Goal: Contribute content: Add original content to the website for others to see

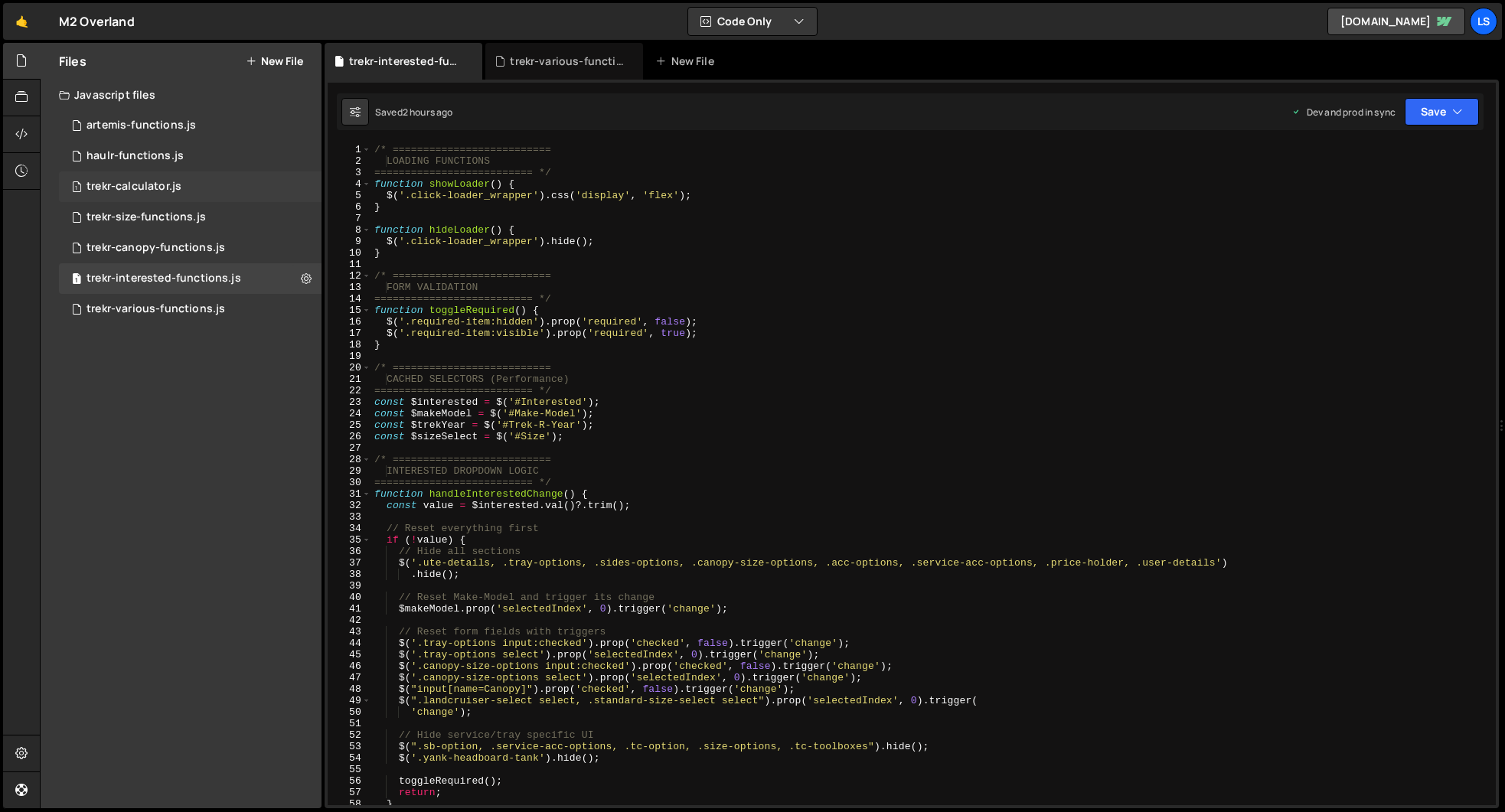
scroll to position [6448, 0]
click at [153, 304] on div "trekr-various-functions.js" at bounding box center [156, 309] width 139 height 14
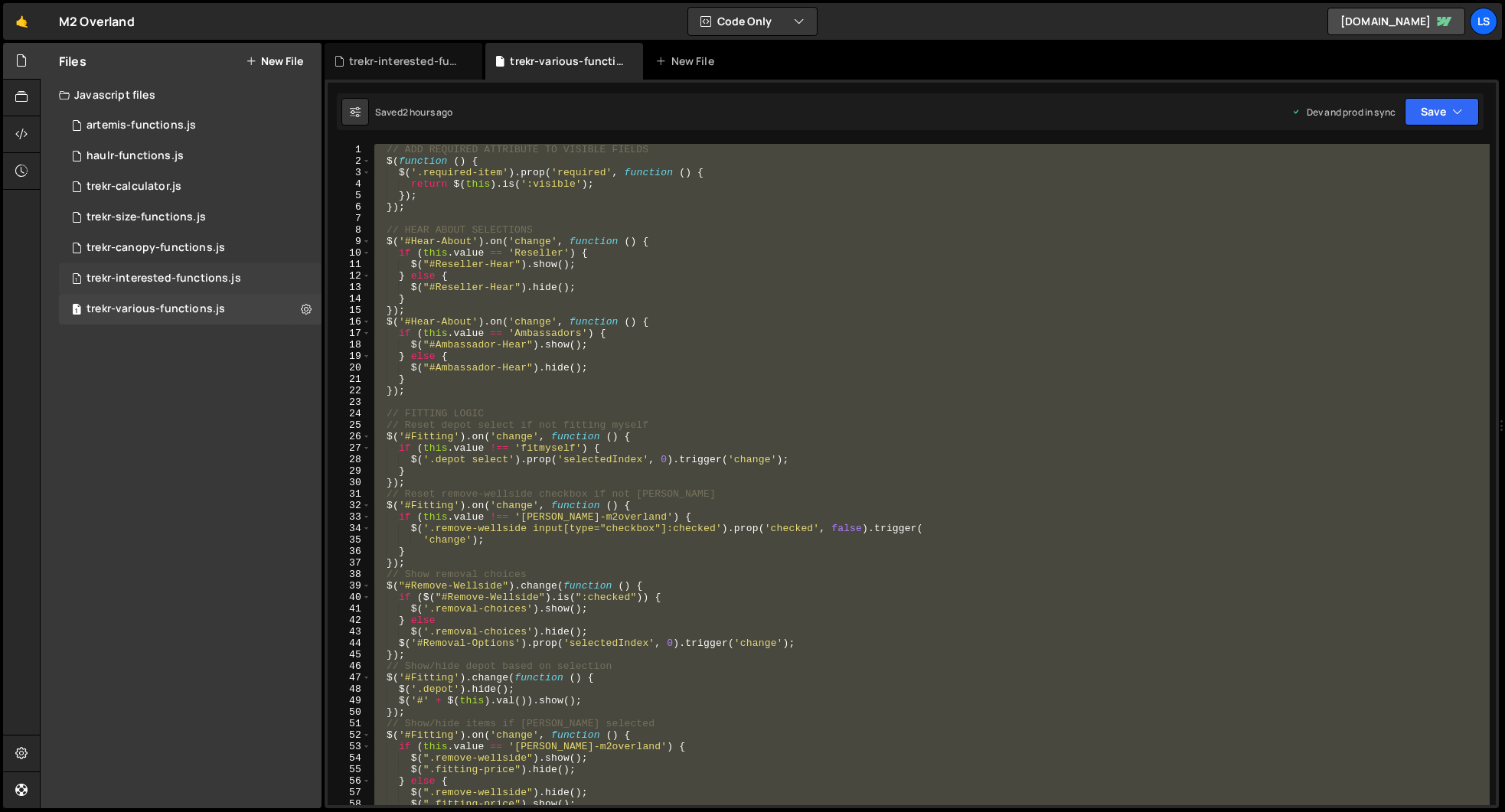
click at [156, 280] on div "trekr-interested-functions.js" at bounding box center [164, 279] width 154 height 14
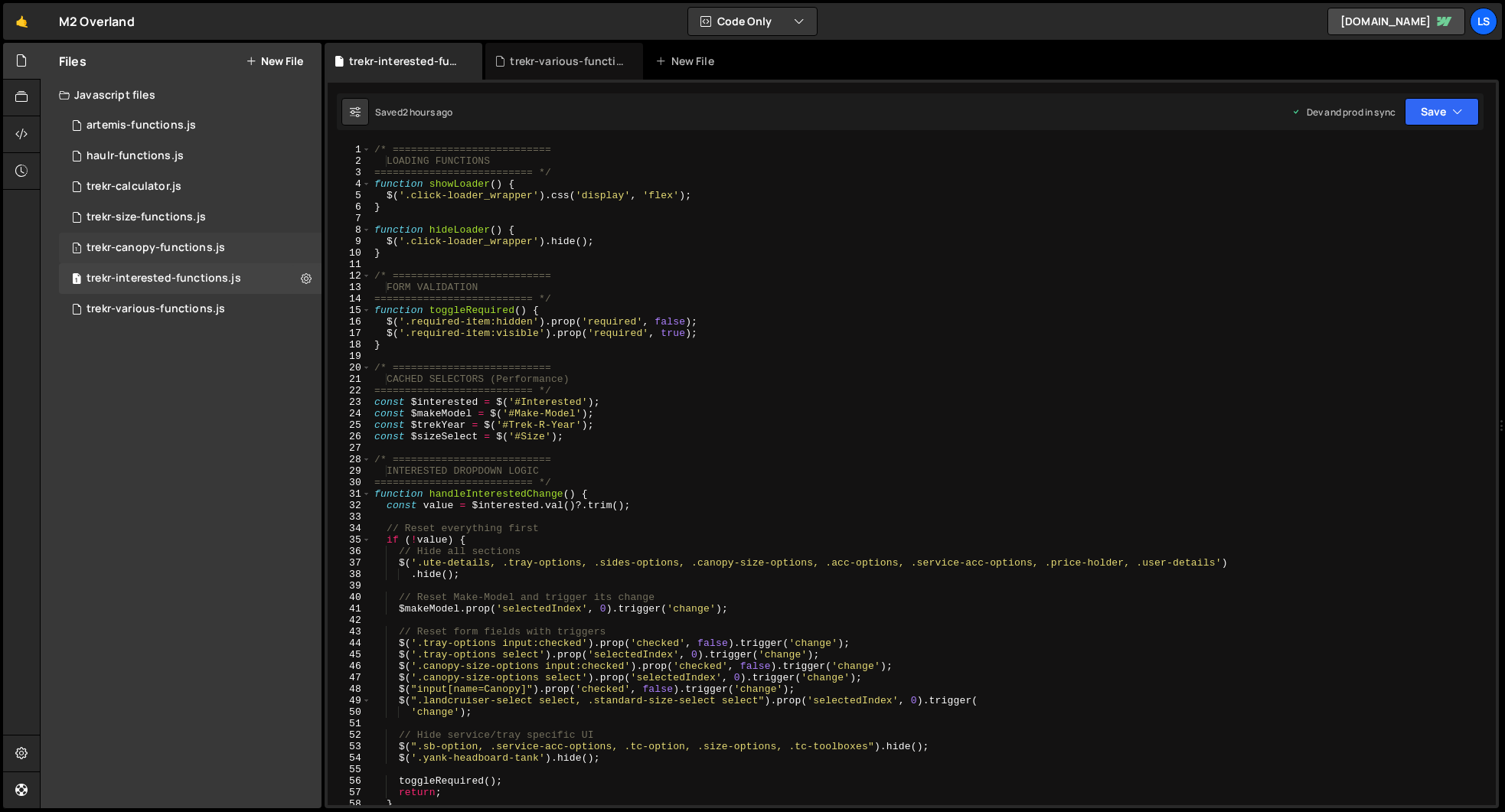
click at [148, 247] on div "trekr-canopy-functions.js" at bounding box center [156, 248] width 139 height 14
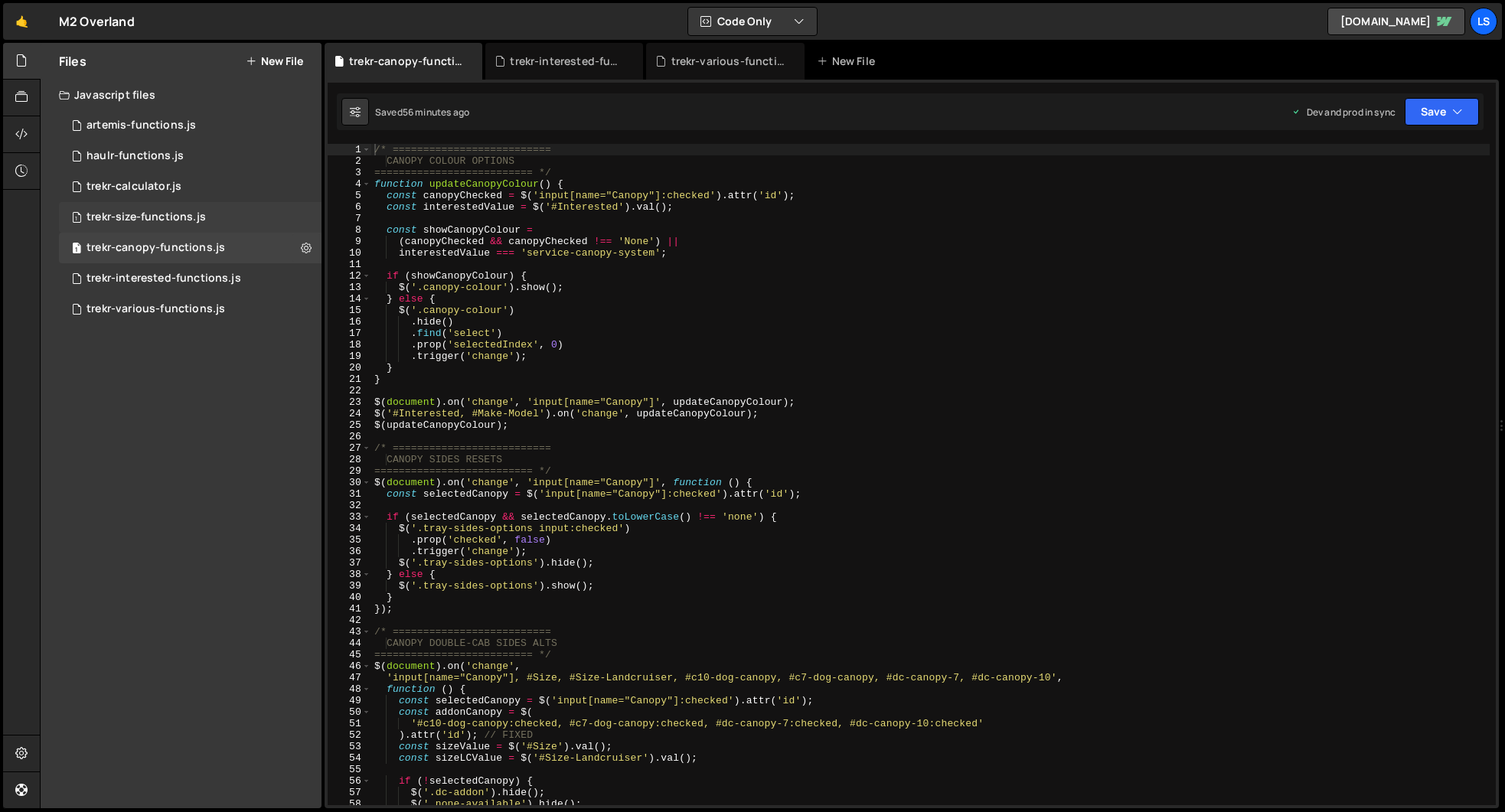
click at [149, 217] on div "trekr-size-functions.js" at bounding box center [146, 217] width 119 height 14
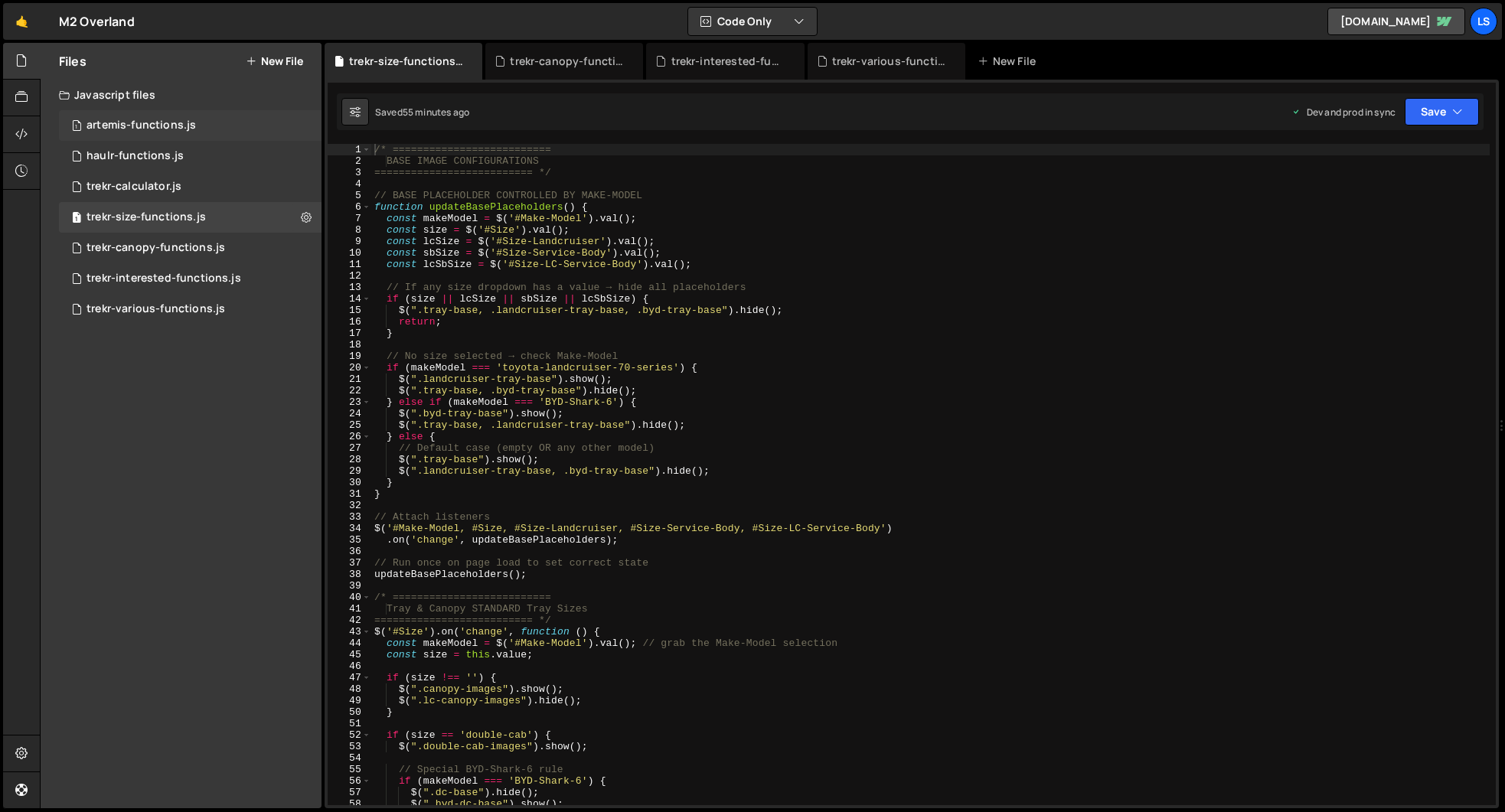
click at [148, 119] on div "artemis-functions.js" at bounding box center [141, 125] width 109 height 14
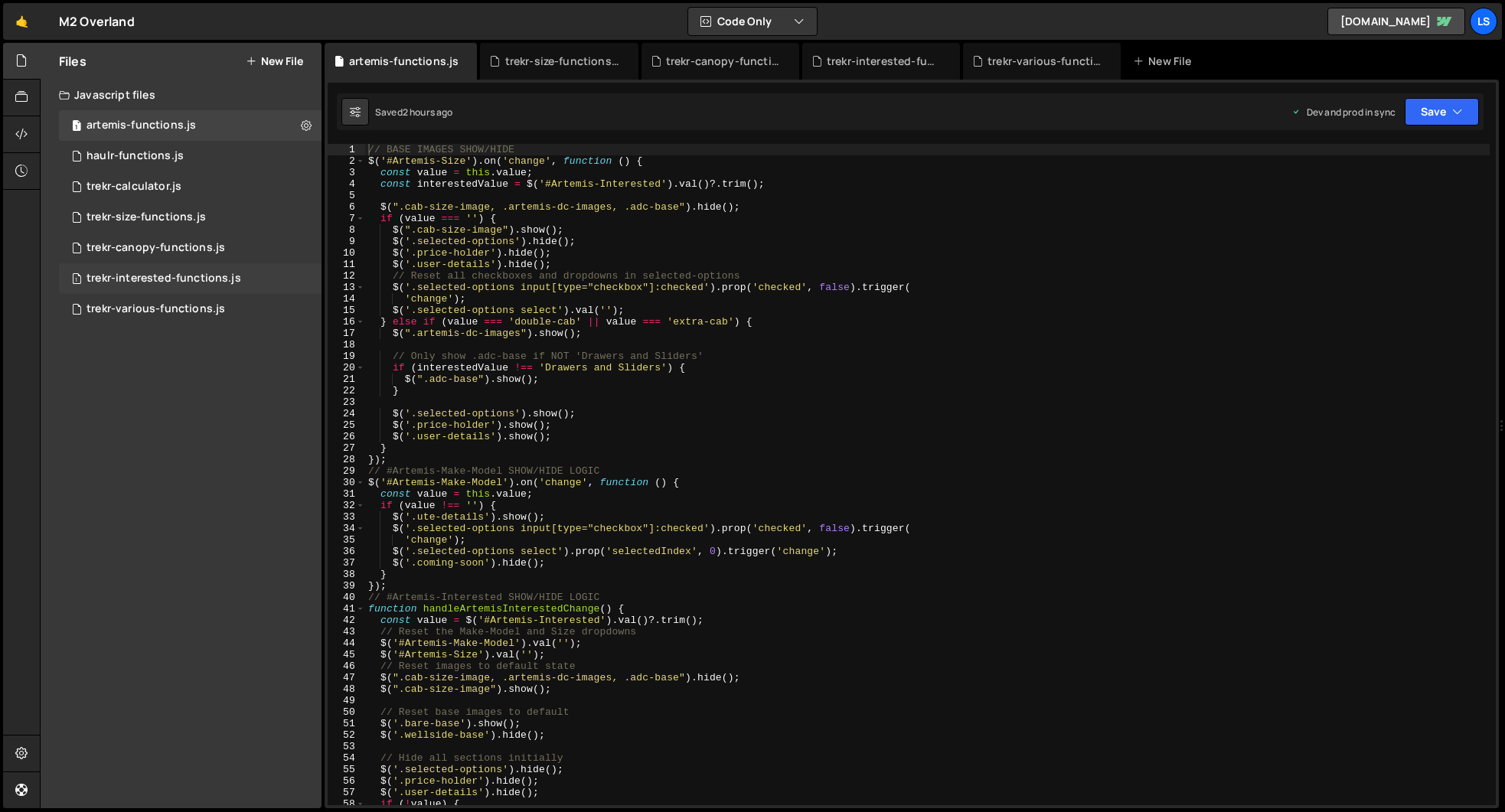
click at [146, 274] on div "trekr-interested-functions.js" at bounding box center [164, 279] width 154 height 14
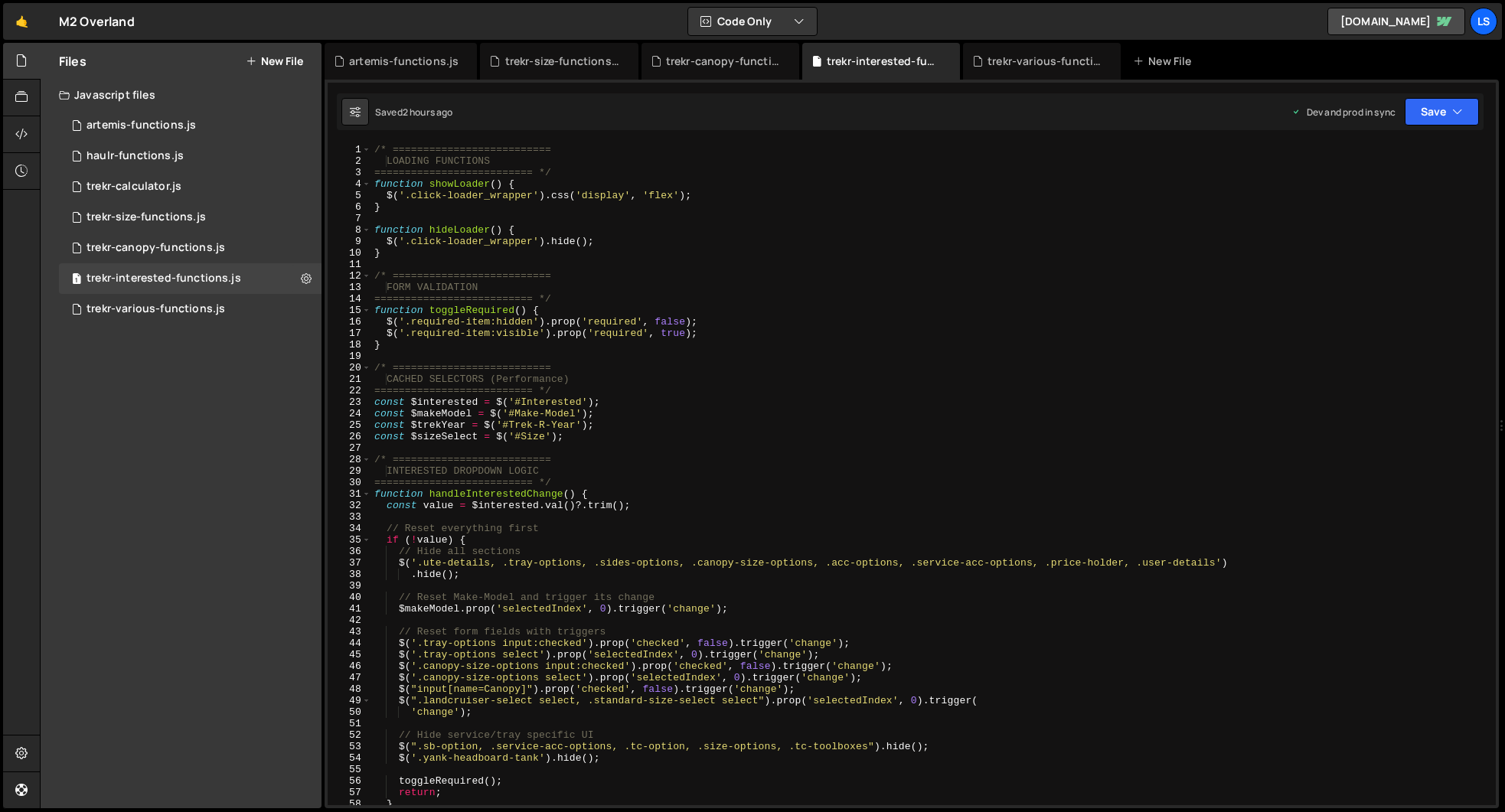
scroll to position [6448, 0]
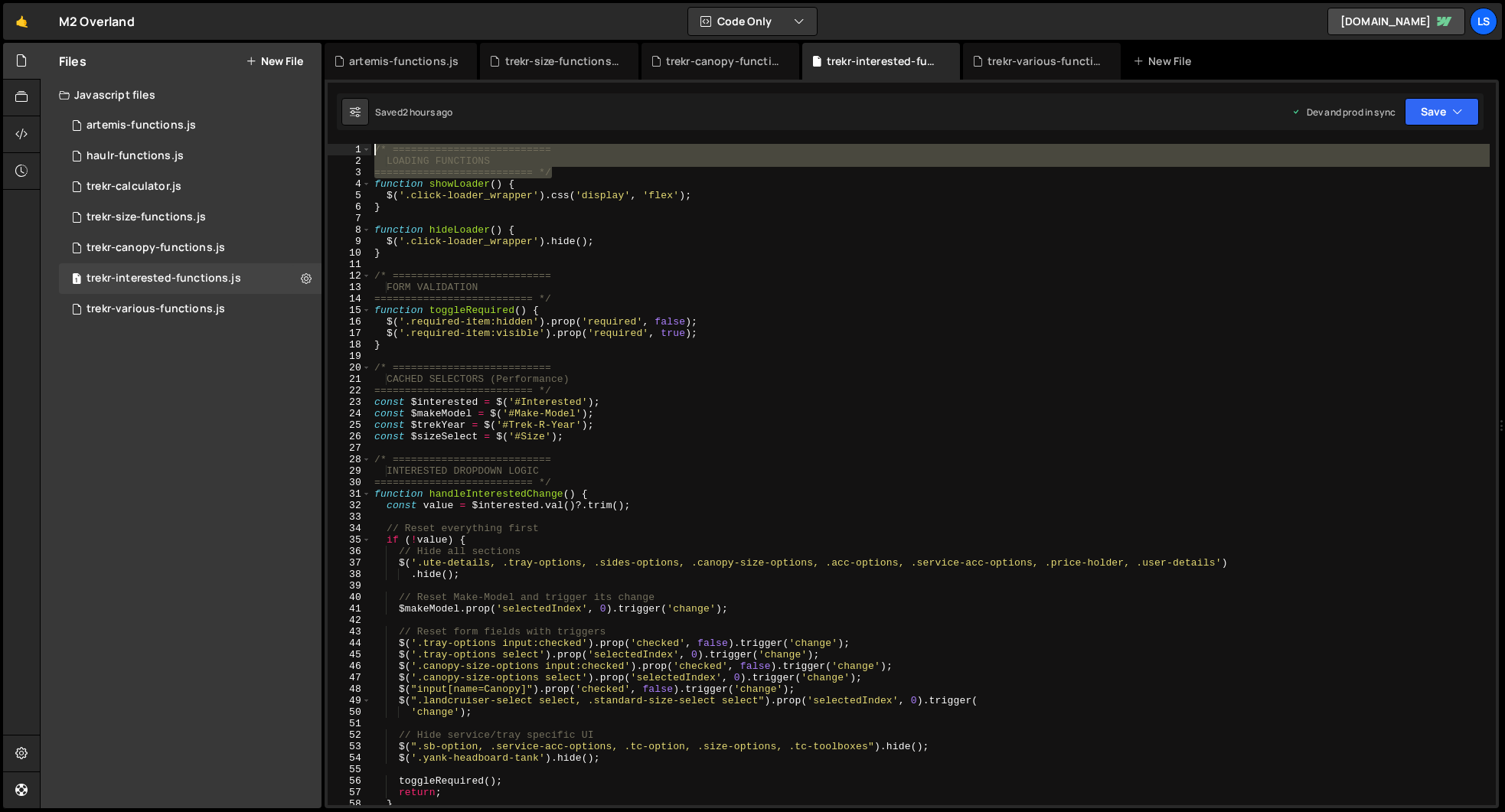
drag, startPoint x: 557, startPoint y: 172, endPoint x: 356, endPoint y: 139, distance: 203.7
click at [356, 139] on div "Type cmd + s to save your Javascript file. XXXXXXXXXXXXXXXXXXXXXXXXXXXXXXXXXXXX…" at bounding box center [912, 443] width 1174 height 729
type textarea "/* ========================== LOADING FUNCTIONS"
click at [124, 117] on div "1 artemis-functions.js 0" at bounding box center [190, 125] width 263 height 31
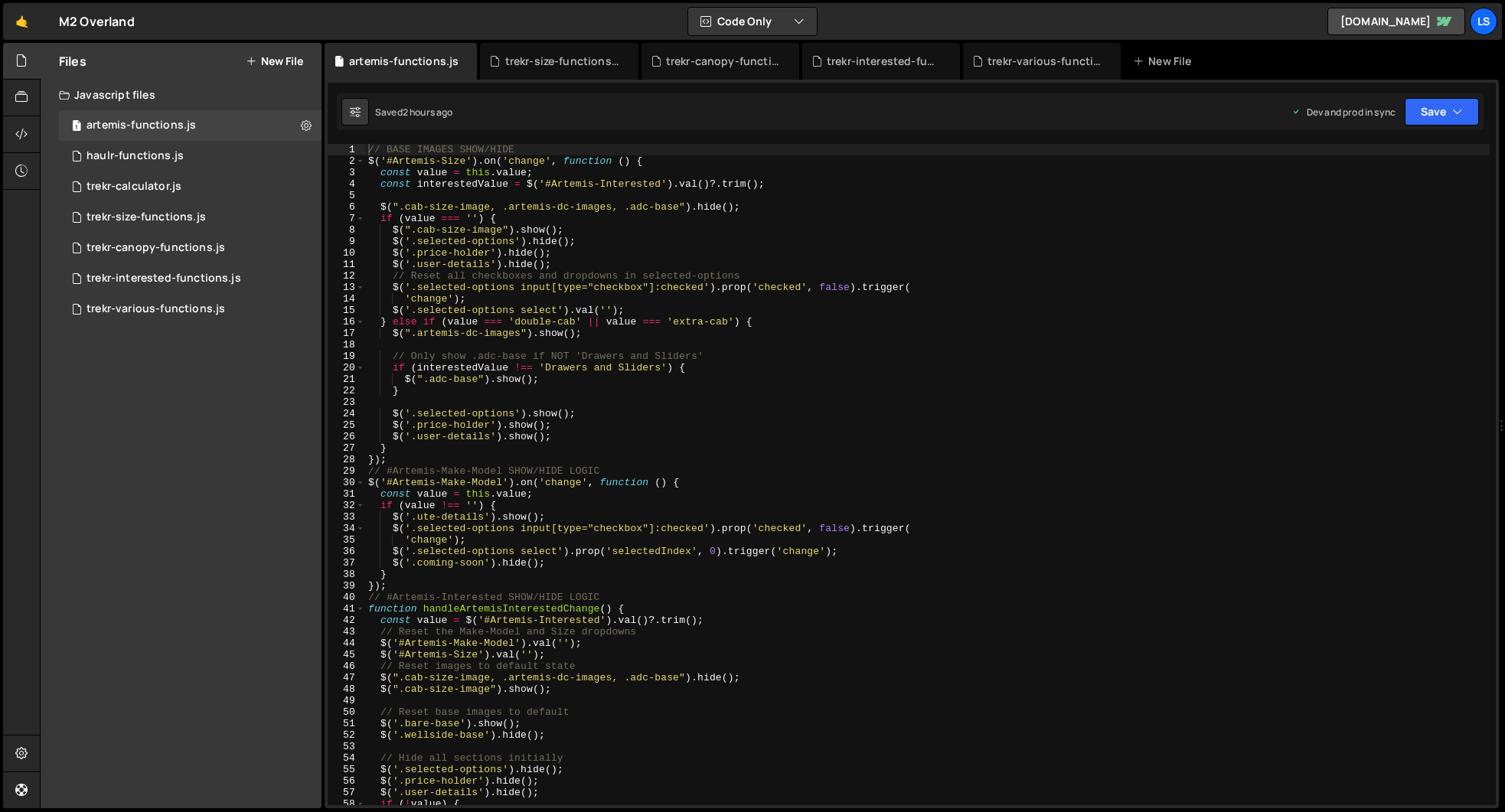
scroll to position [5516, 0]
click at [370, 149] on div "// BASE IMAGES SHOW/HIDE $ ( '#Artemis-Size' ) . on ( 'change' , function ( ) {…" at bounding box center [927, 486] width 1124 height 684
type textarea "// BASE IMAGES SHOW/HIDE"
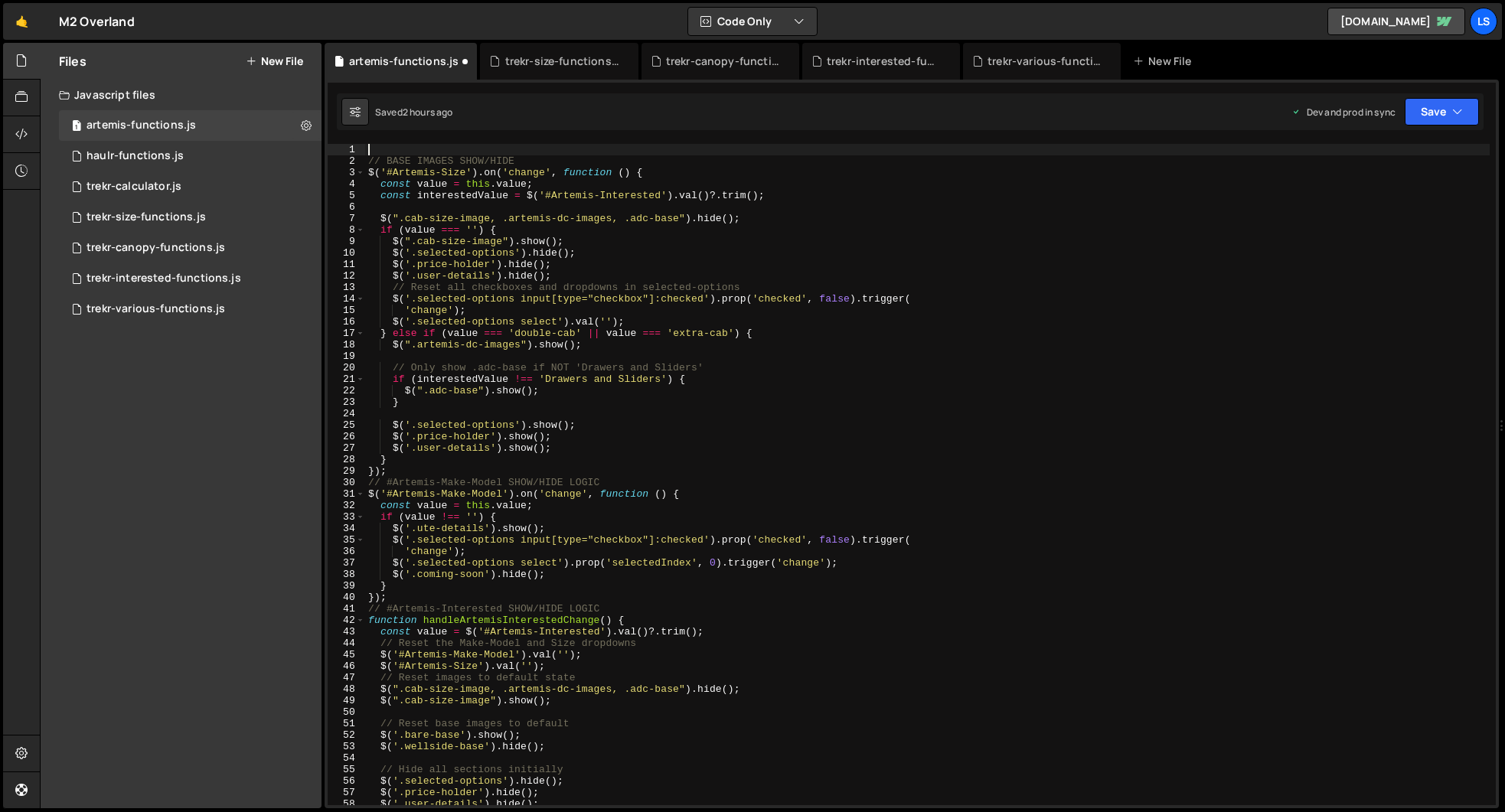
paste textarea "========================== */"
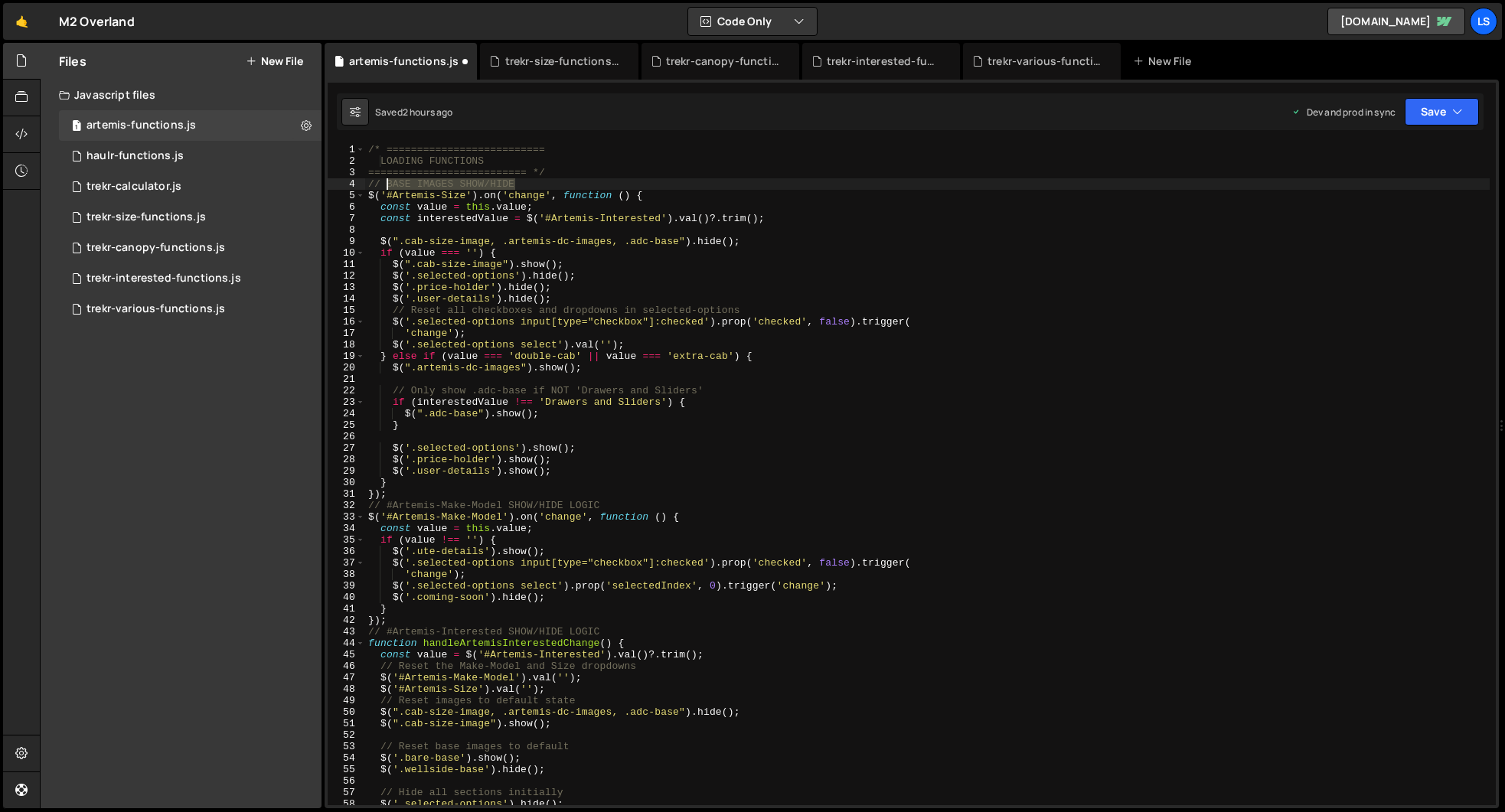
drag, startPoint x: 517, startPoint y: 182, endPoint x: 388, endPoint y: 184, distance: 129.0
click at [388, 184] on div "/* ========================== LOADING FUNCTIONS ========================== */ /…" at bounding box center [927, 486] width 1124 height 684
drag, startPoint x: 463, startPoint y: 160, endPoint x: 386, endPoint y: 164, distance: 77.1
click at [386, 164] on div "/* ========================== LOADING FUNCTIONS ========================== */ /…" at bounding box center [927, 486] width 1124 height 684
paste textarea "BASE IMAGES SHOW/HIDE"
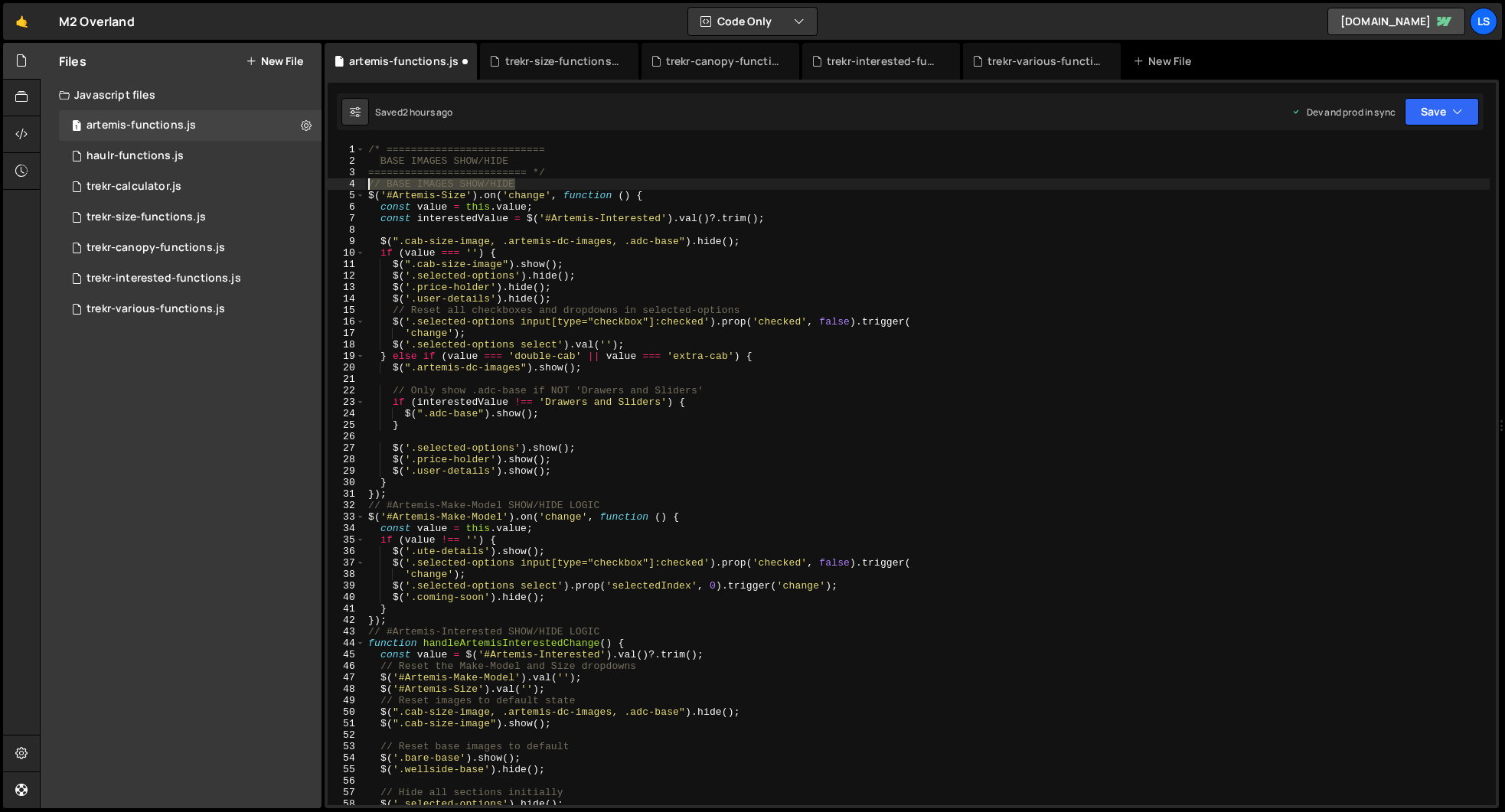
drag, startPoint x: 533, startPoint y: 181, endPoint x: 327, endPoint y: 184, distance: 206.0
click at [327, 184] on div "Type cmd + s to save your Javascript file. XXXXXXXXXXXXXXXXXXXXXXXXXXXXXXXXXXXX…" at bounding box center [912, 443] width 1174 height 729
type textarea "// BASE IMAGES SHOW/HIDE"
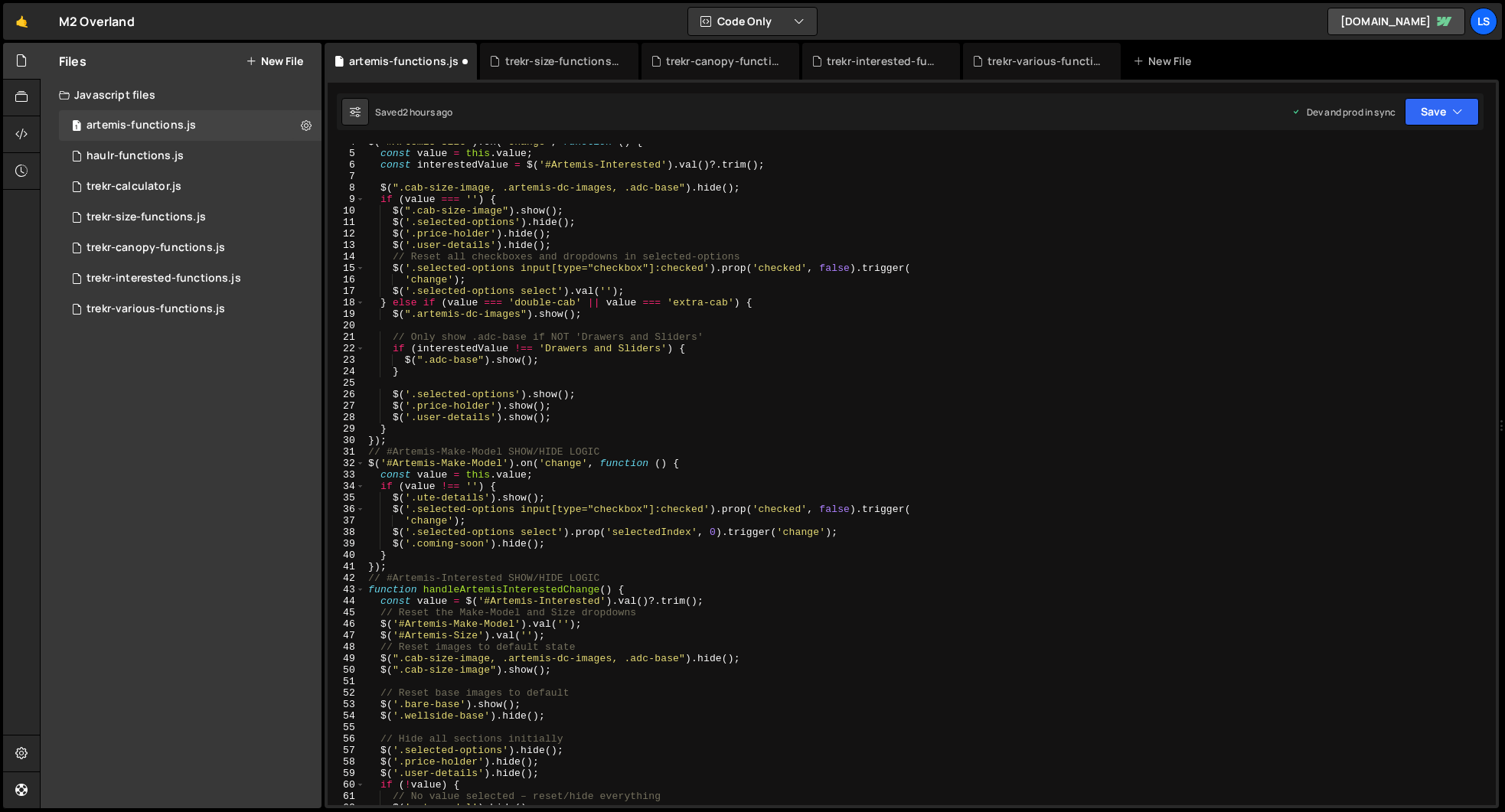
scroll to position [0, 0]
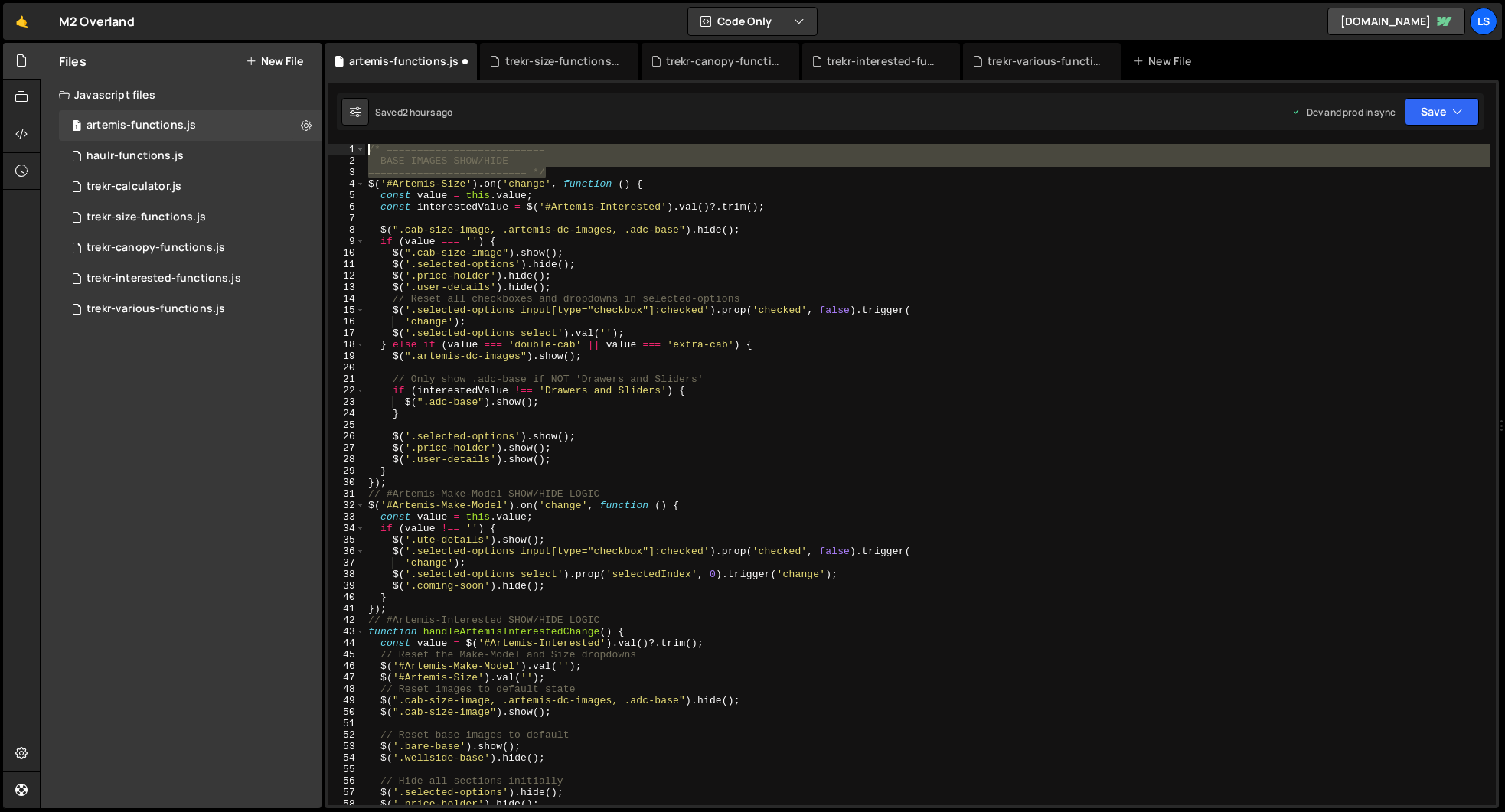
drag, startPoint x: 551, startPoint y: 172, endPoint x: 332, endPoint y: 145, distance: 220.7
click at [332, 145] on div "========================== */ 1 2 3 4 5 6 7 8 9 10 11 12 13 14 15 16 17 18 19 2…" at bounding box center [911, 474] width 1168 height 661
click at [460, 163] on div "/* ========================== BASE IMAGES SHOW/HIDE ========================== …" at bounding box center [927, 474] width 1124 height 661
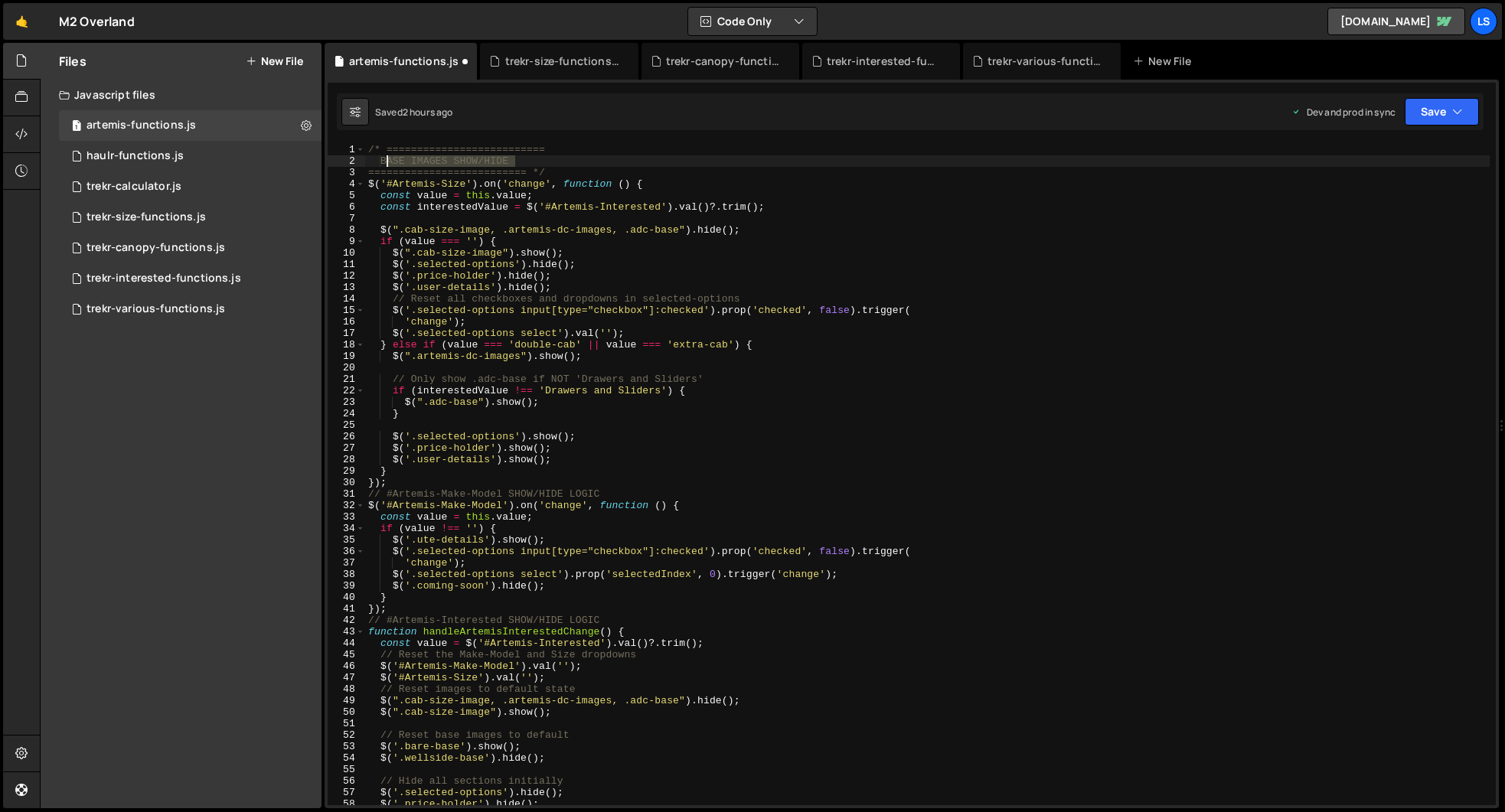
drag, startPoint x: 518, startPoint y: 160, endPoint x: 388, endPoint y: 161, distance: 130.0
click at [388, 161] on div "/* ========================== BASE IMAGES SHOW/HIDE ========================== …" at bounding box center [927, 486] width 1124 height 684
click at [420, 161] on div "/* ========================== SIZE / MAKE/MODEL / ========================== */…" at bounding box center [927, 486] width 1124 height 684
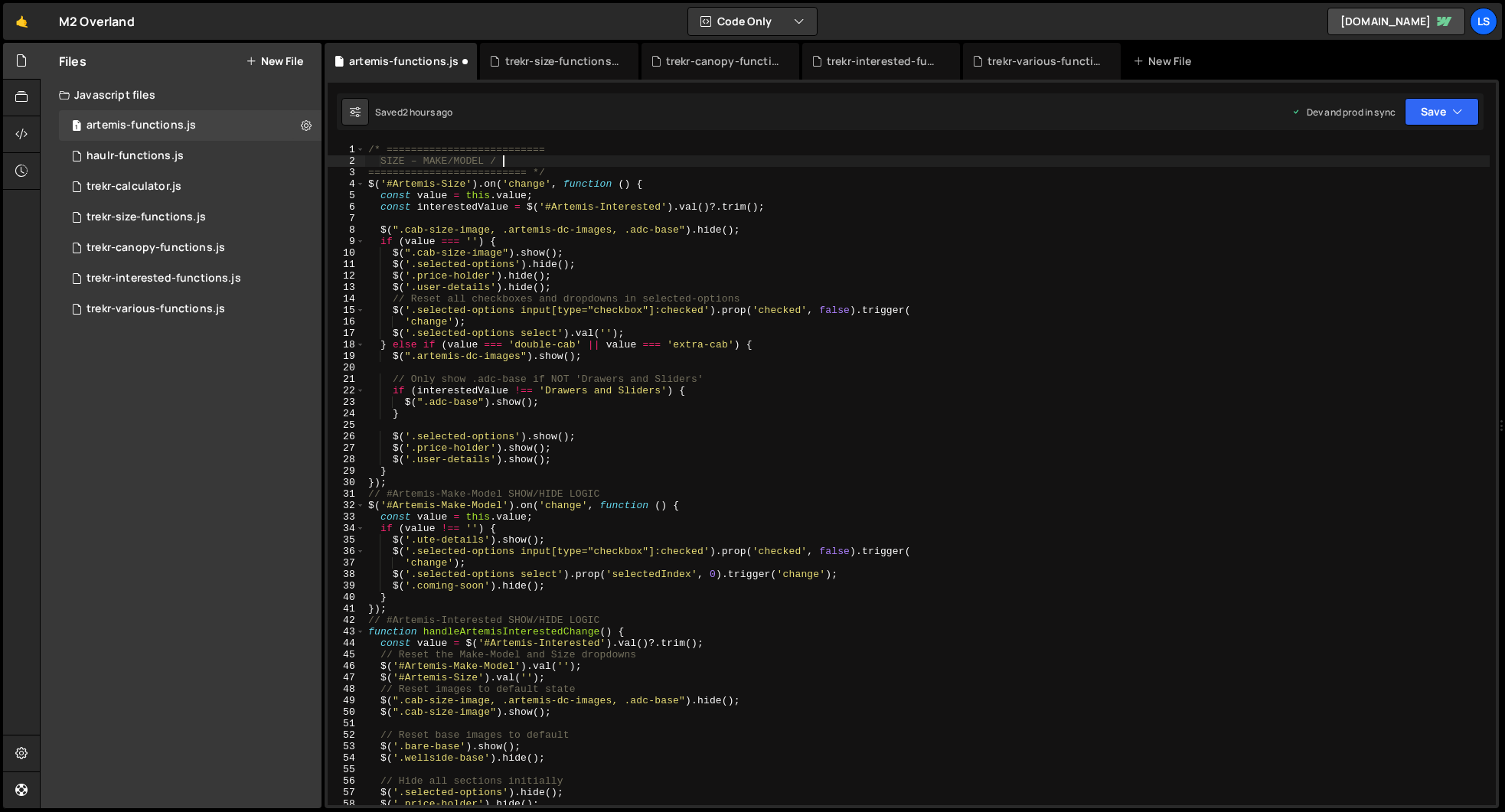
click at [502, 161] on div "/* ========================== SIZE – MAKE/MODEL / ========================== */…" at bounding box center [927, 486] width 1124 height 684
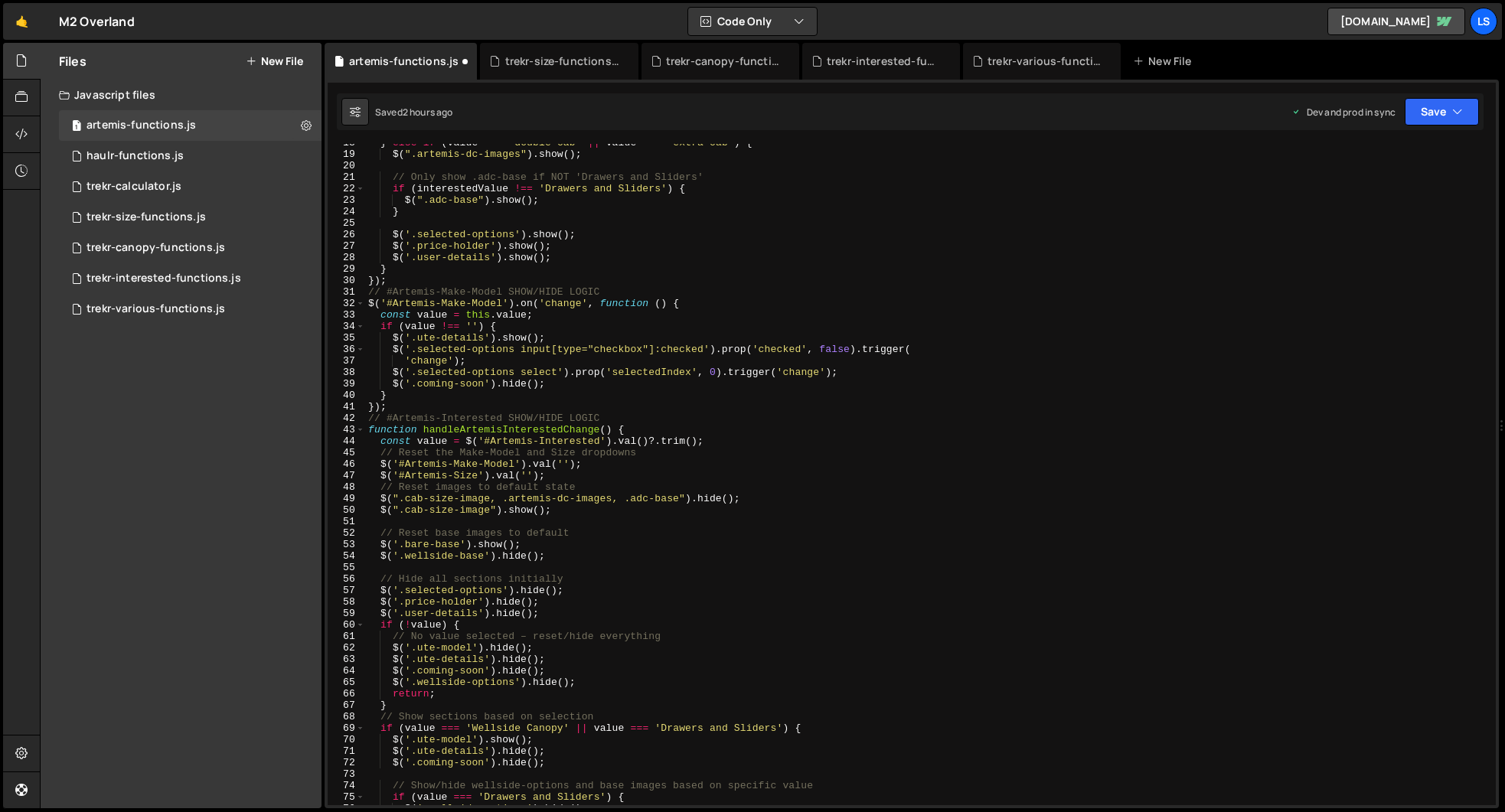
scroll to position [0, 0]
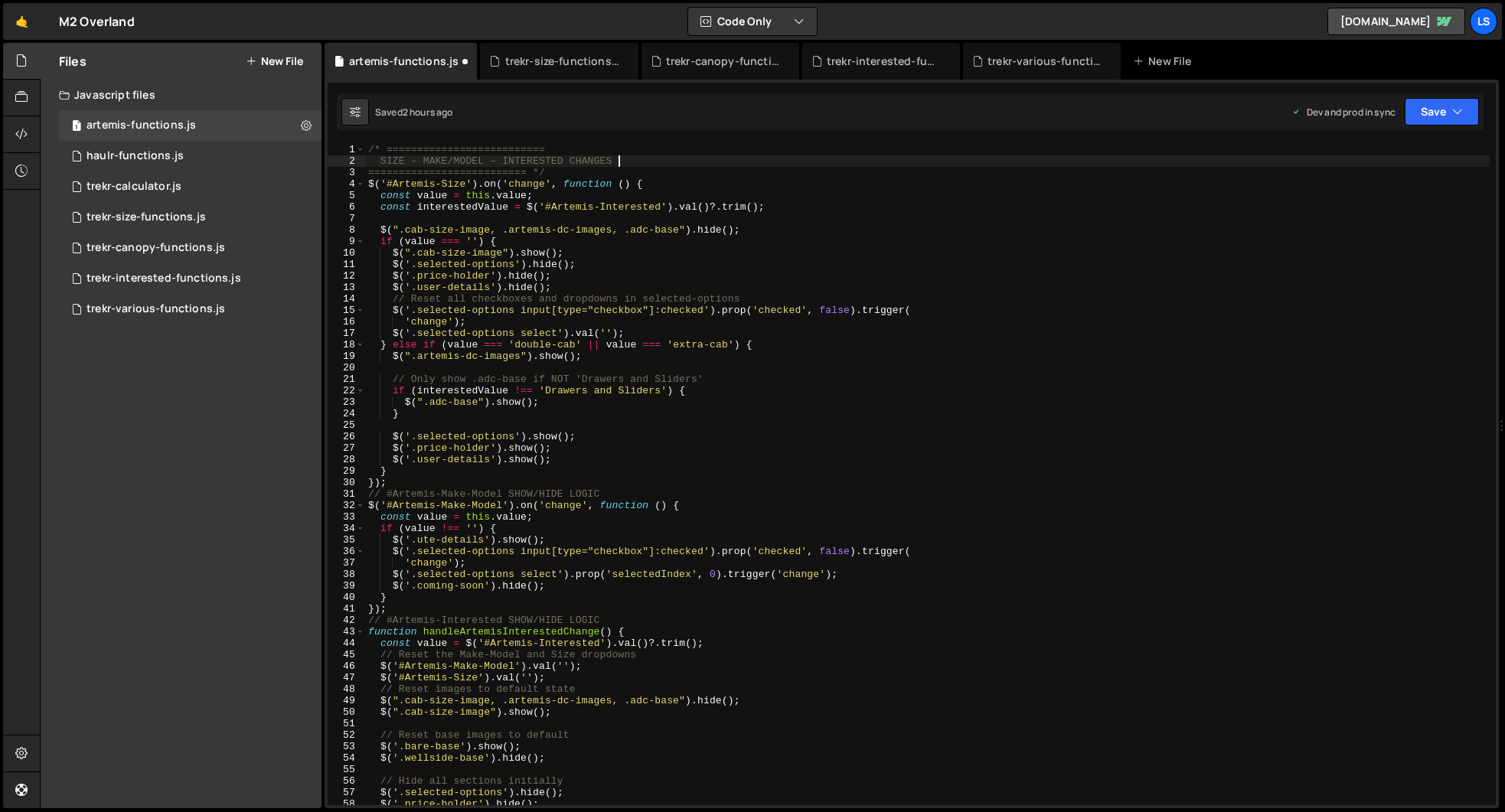
type textarea "SIZE – MAKE/MODEL – INTERESTED CHANGES"
click at [146, 309] on div "trekr-various-functions.js" at bounding box center [156, 309] width 139 height 14
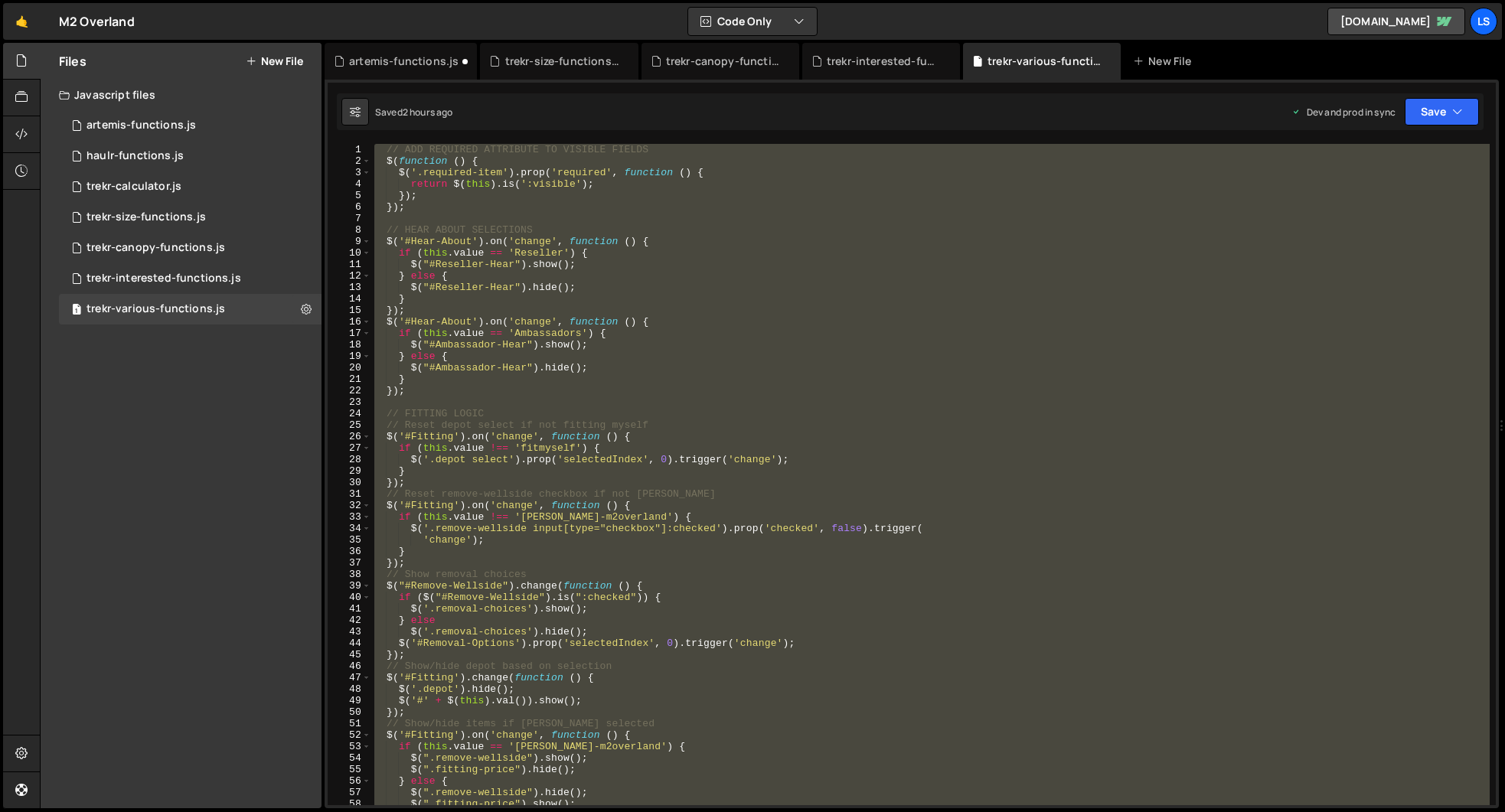
scroll to position [91321, 0]
click at [664, 337] on div "// ADD REQUIRED ATTRIBUTE TO VISIBLE FIELDS $ ( function ( ) { $ ( '.required-i…" at bounding box center [931, 474] width 1119 height 661
type textarea "if (this.value == 'Ambassadors') {"
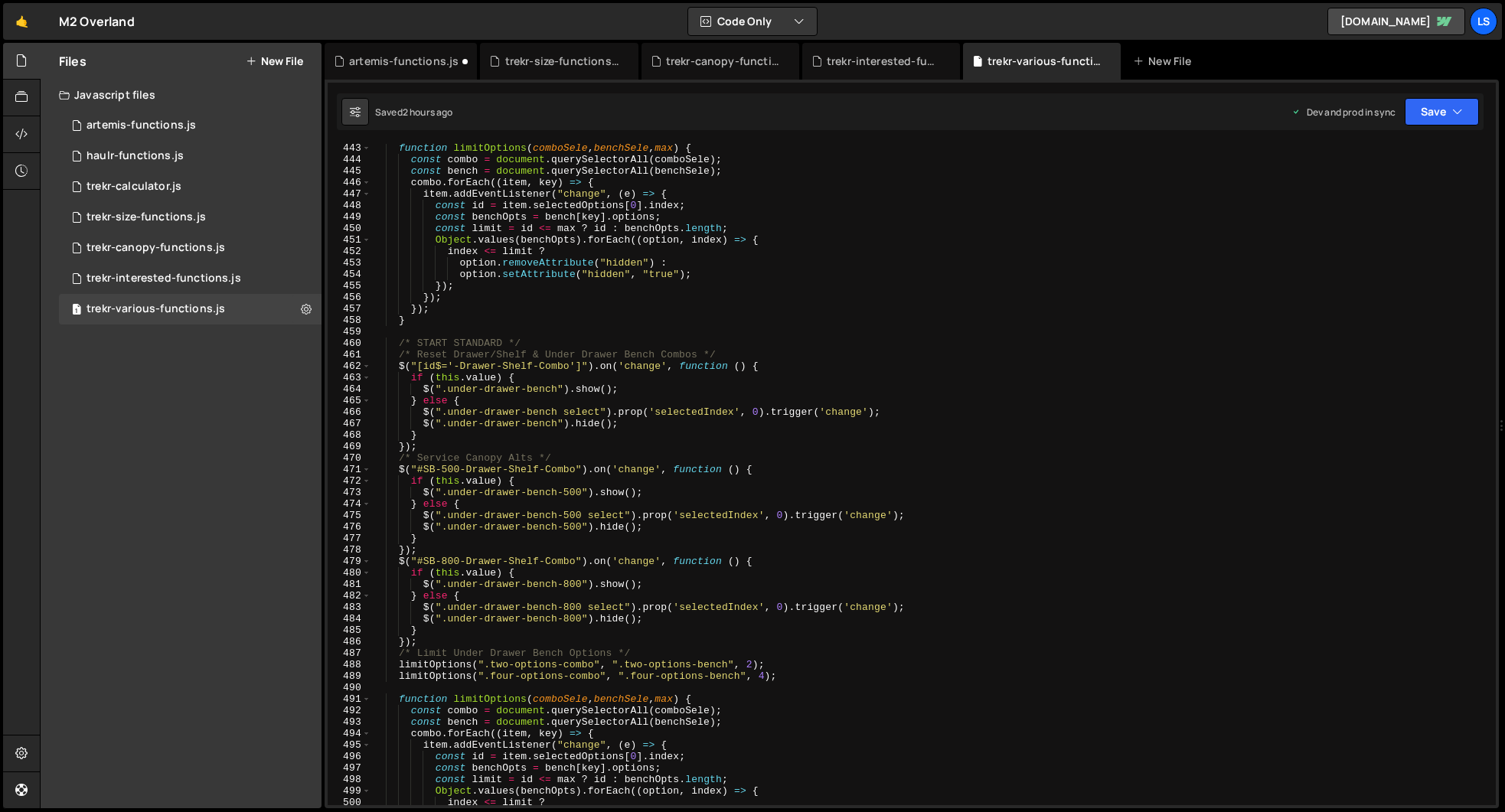
scroll to position [5782, 0]
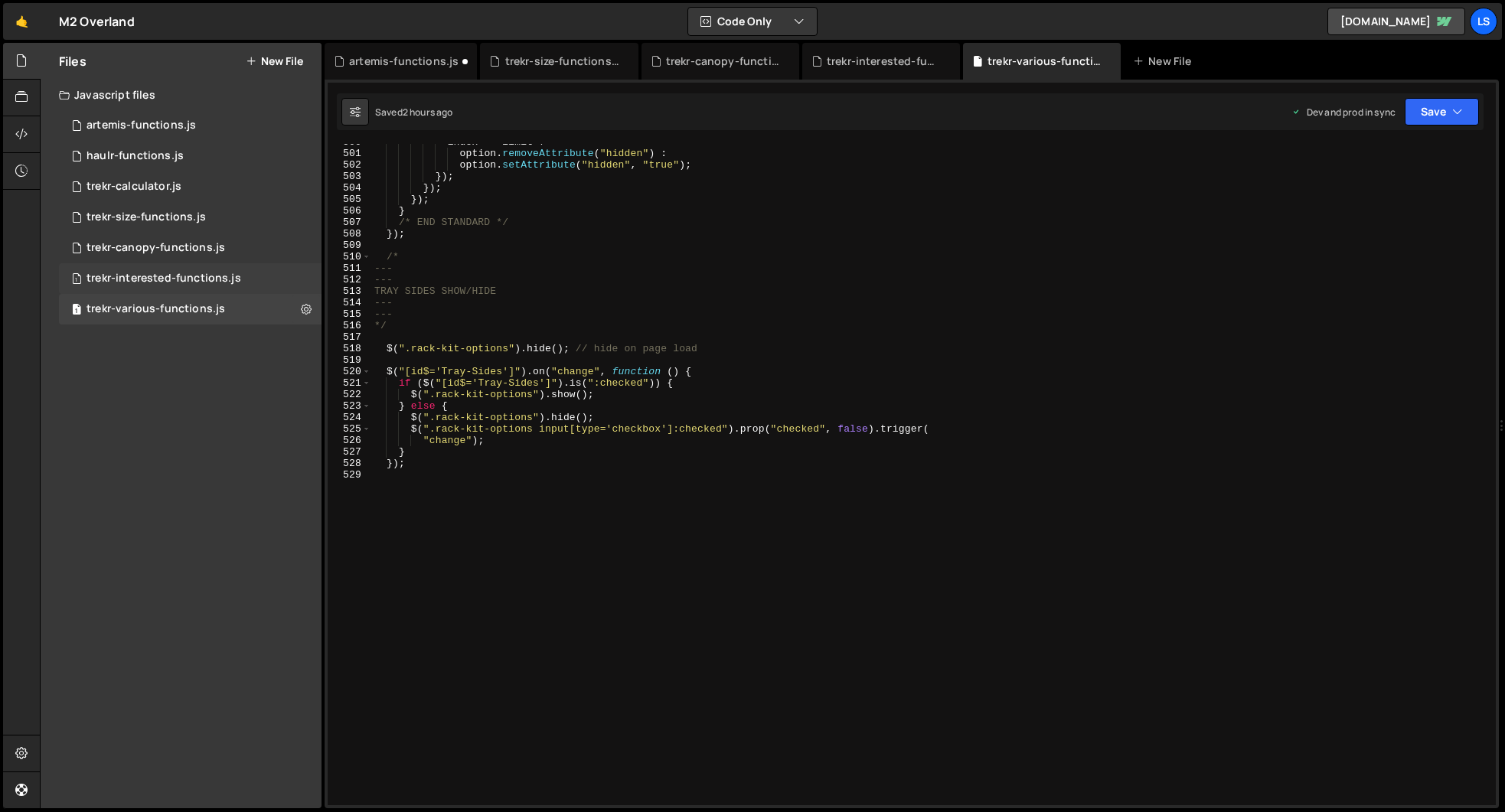
click at [136, 281] on div "trekr-interested-functions.js" at bounding box center [164, 279] width 154 height 14
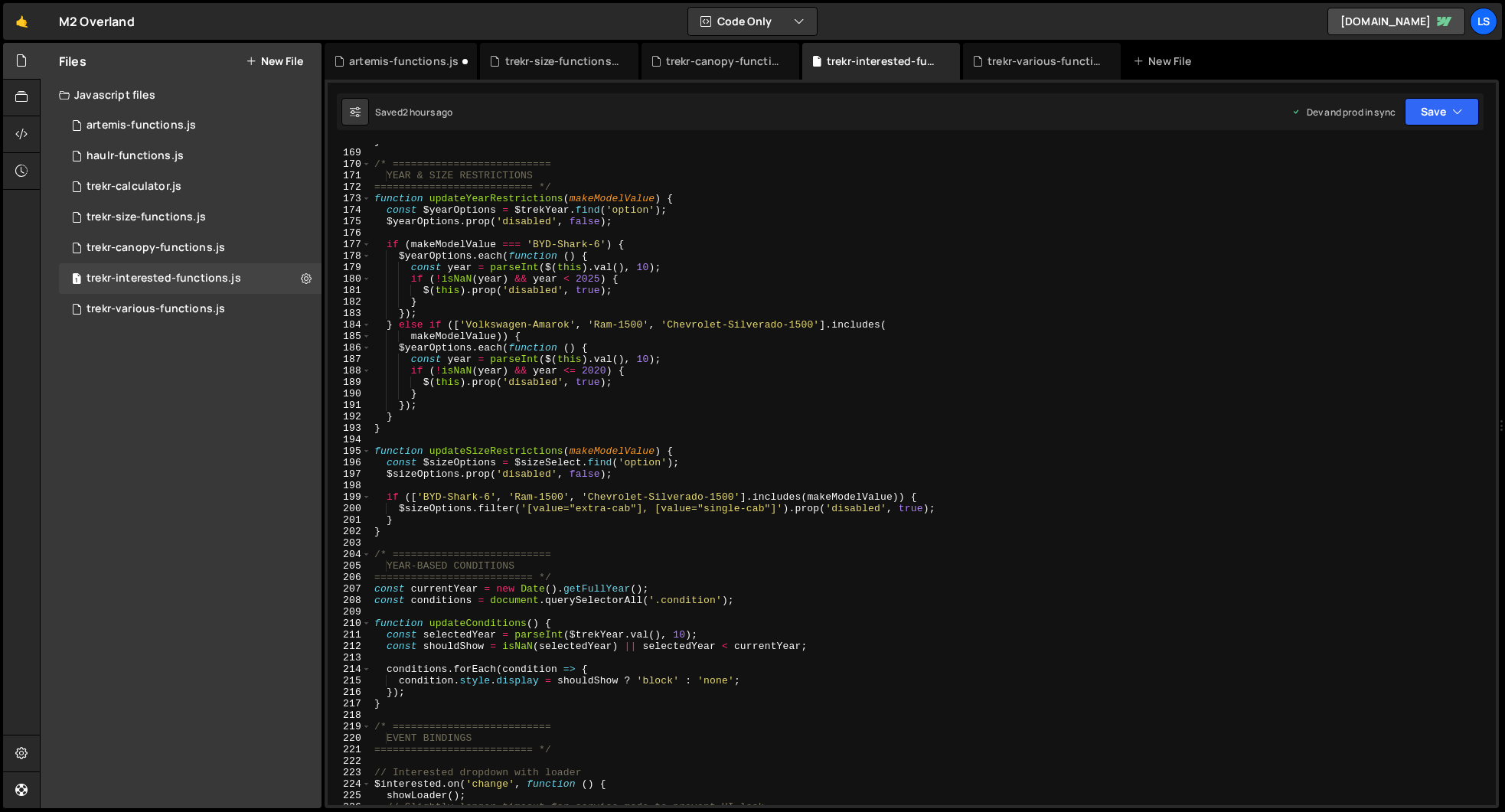
scroll to position [2130, 0]
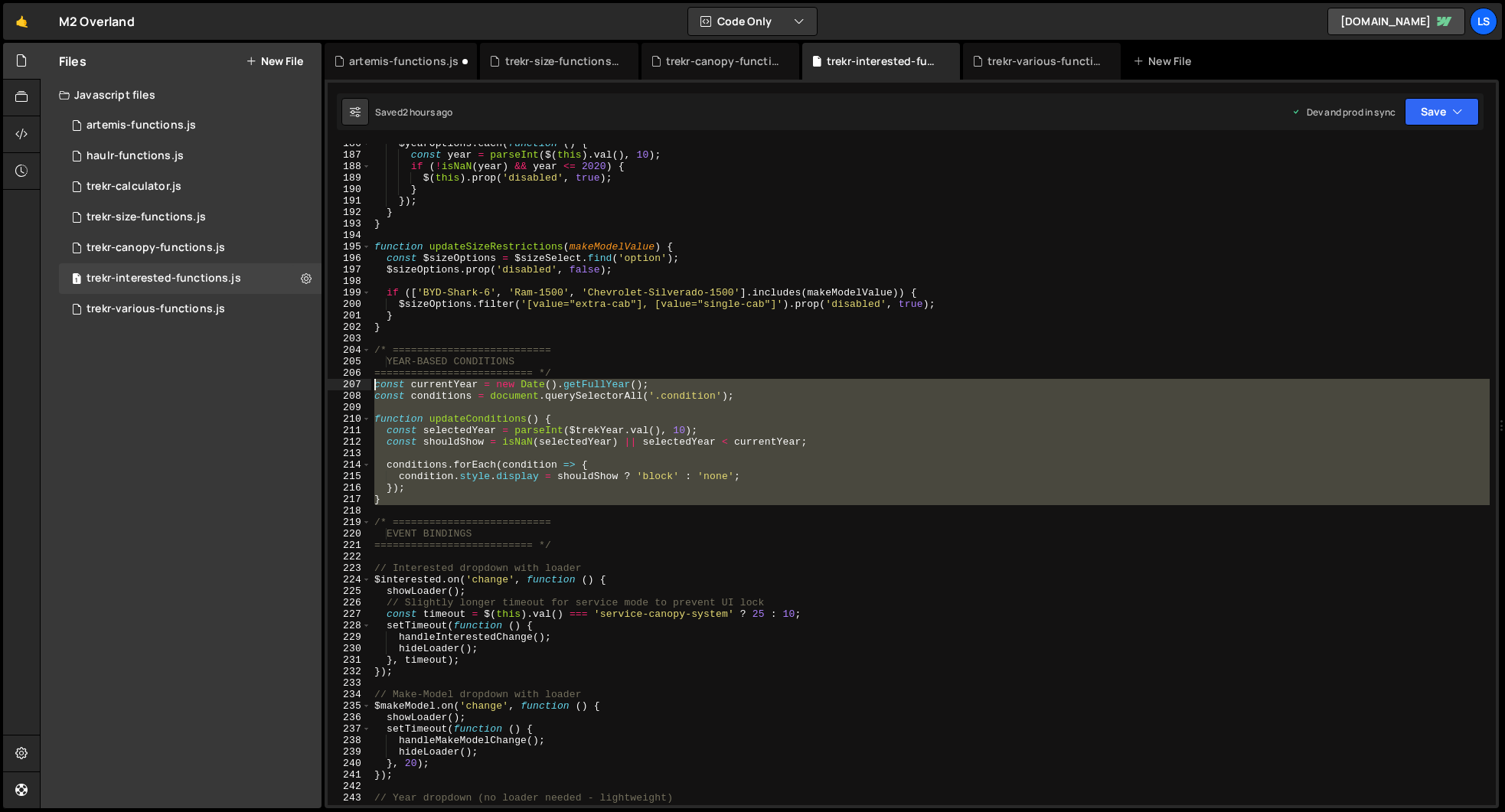
drag, startPoint x: 383, startPoint y: 505, endPoint x: 350, endPoint y: 386, distance: 123.5
click at [350, 386] on div "186 187 188 189 190 191 192 193 194 195 196 197 198 199 200 201 202 203 204 205…" at bounding box center [911, 474] width 1168 height 661
type textarea "const currentYear = new Date().getFullYear(); const conditions = document.query…"
click at [134, 129] on div "artemis-functions.js" at bounding box center [141, 125] width 109 height 14
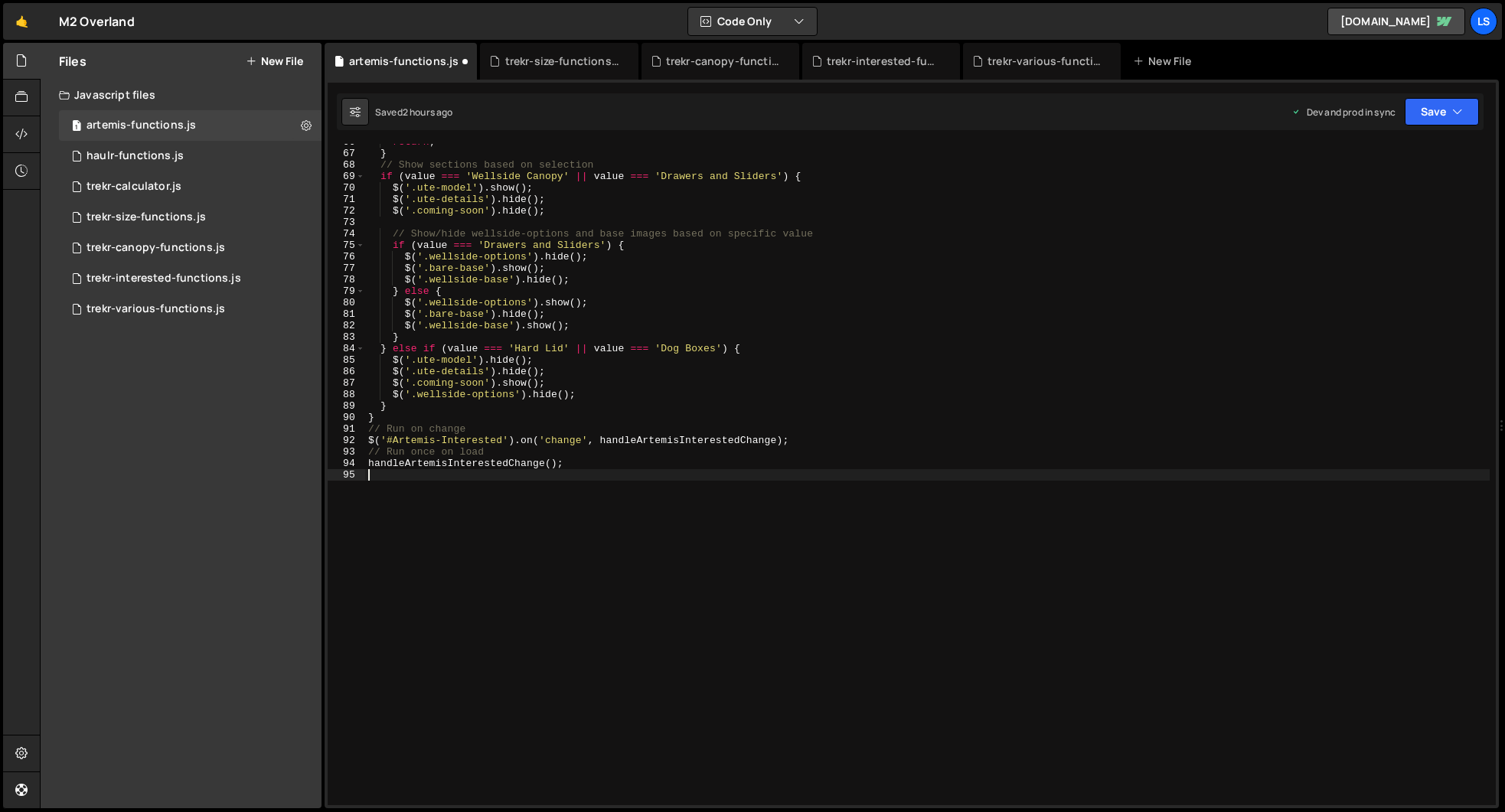
scroll to position [0, 0]
click at [528, 521] on div "return ; } // Show sections based on selection if ( value === 'Wellside Canopy'…" at bounding box center [927, 478] width 1124 height 684
paste textarea "dropdown.addEventListener('change', updateConditions); // Run on change"
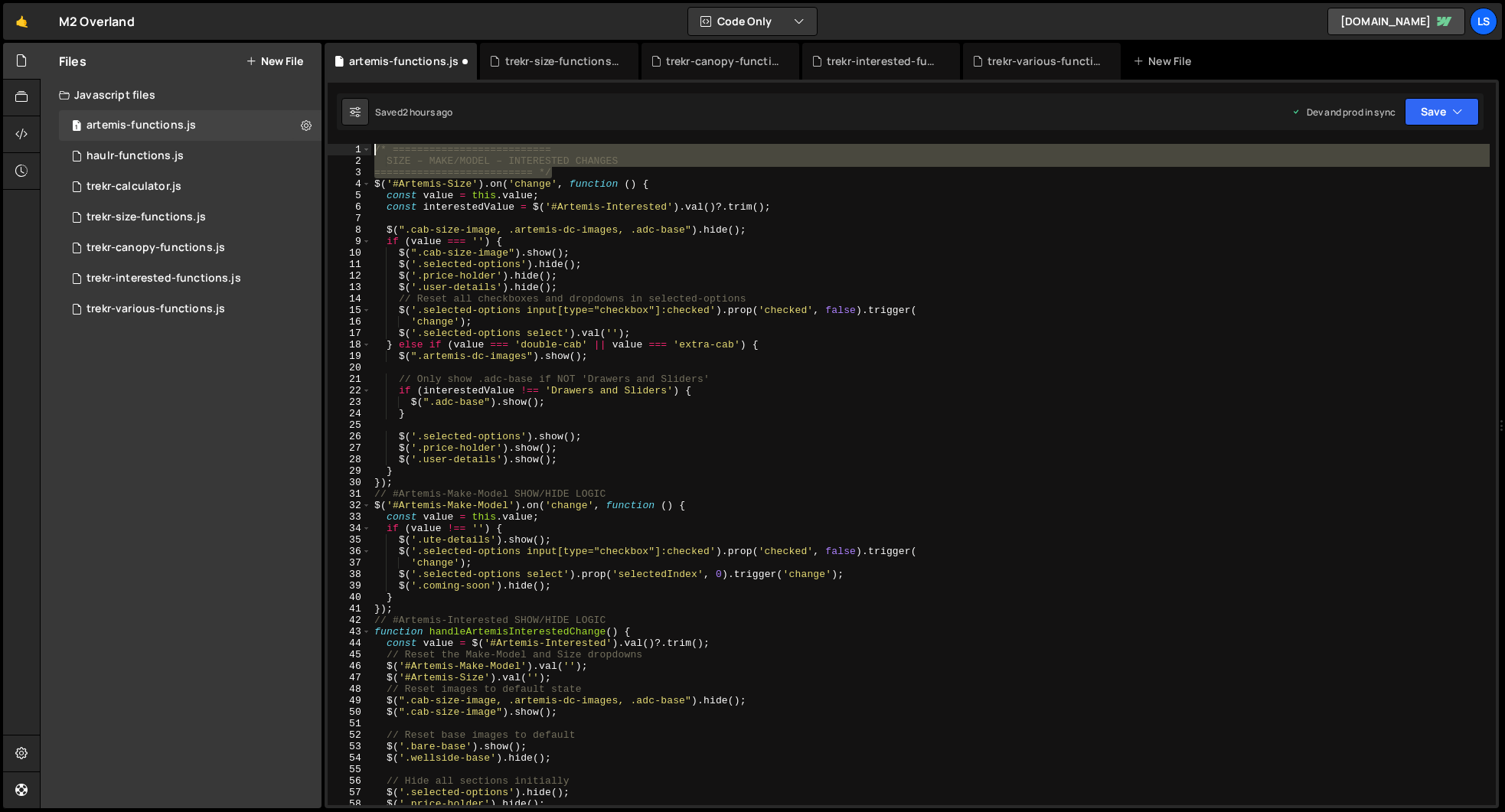
drag, startPoint x: 557, startPoint y: 170, endPoint x: 342, endPoint y: 143, distance: 216.7
click at [342, 143] on div "Type cmd + s to save your Javascript file. XXXXXXXXXXXXXXXXXXXXXXXXXXXXXXXXXXXX…" at bounding box center [912, 443] width 1174 height 729
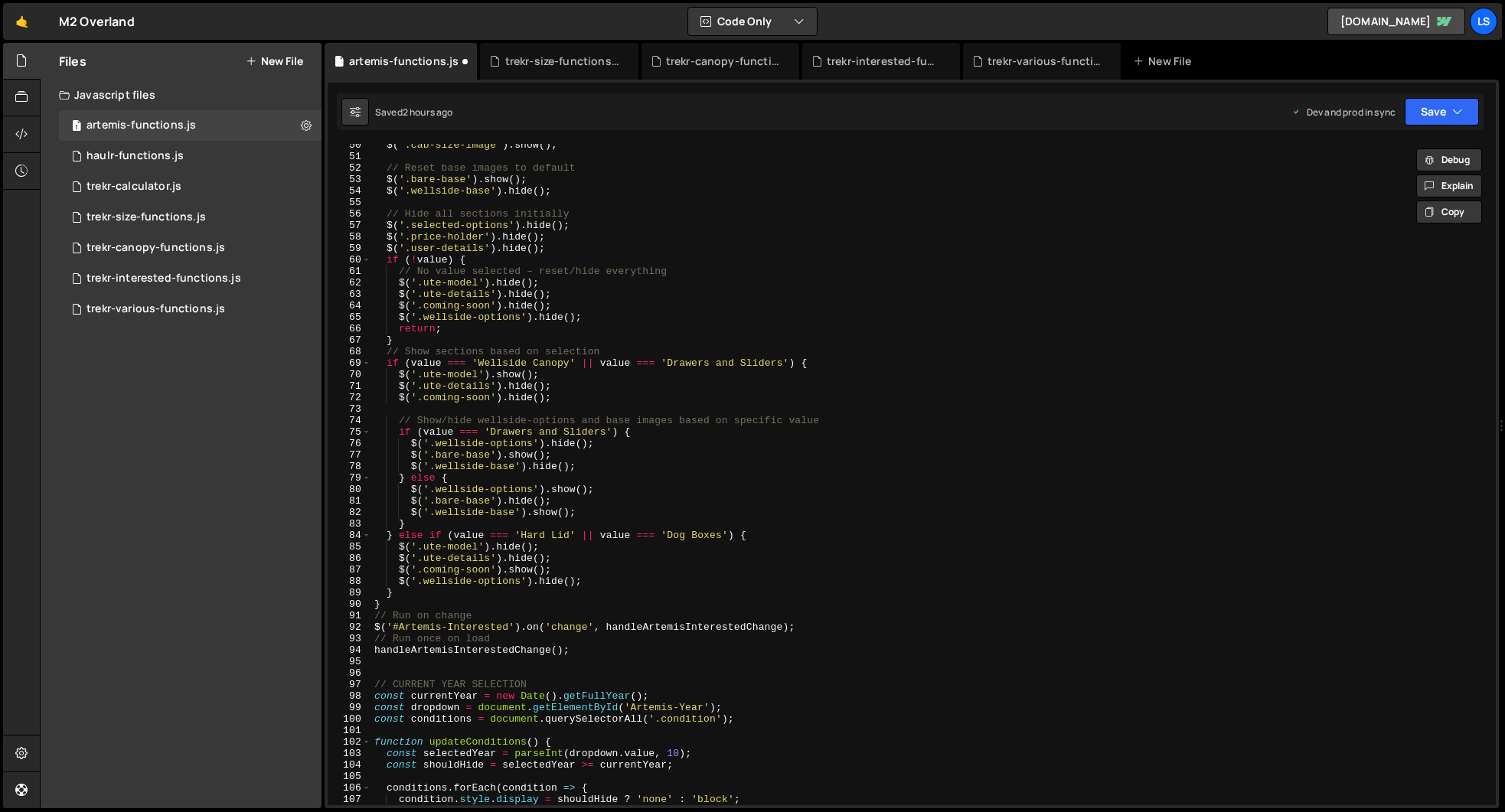
scroll to position [714, 0]
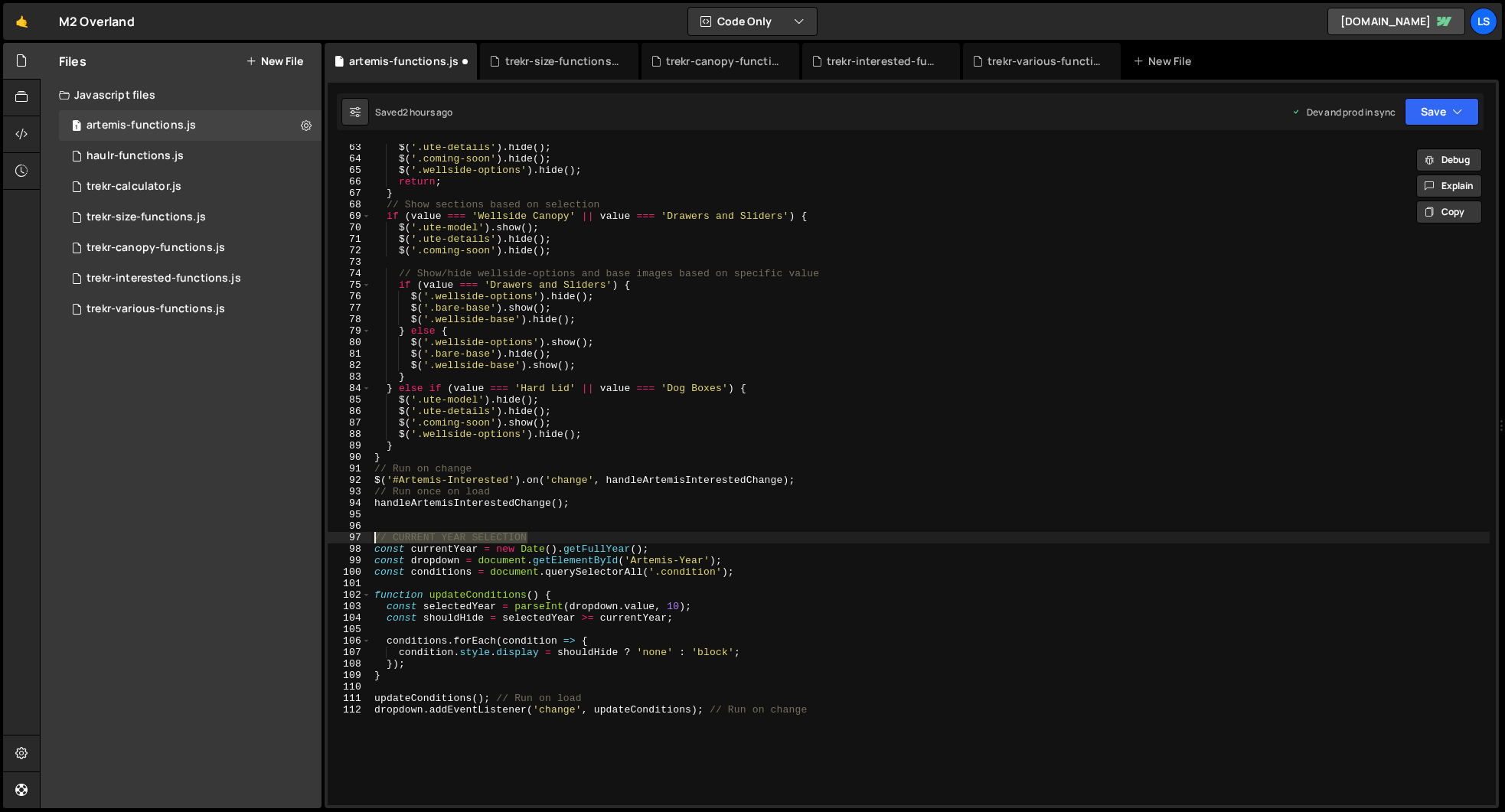
drag, startPoint x: 531, startPoint y: 533, endPoint x: 341, endPoint y: 532, distance: 190.0
click at [341, 532] on div "/* ========================== SIZE – MAKE/MODEL – INTERESTED CHANGES 63 64 65 6…" at bounding box center [911, 474] width 1168 height 661
paste textarea "========================== */"
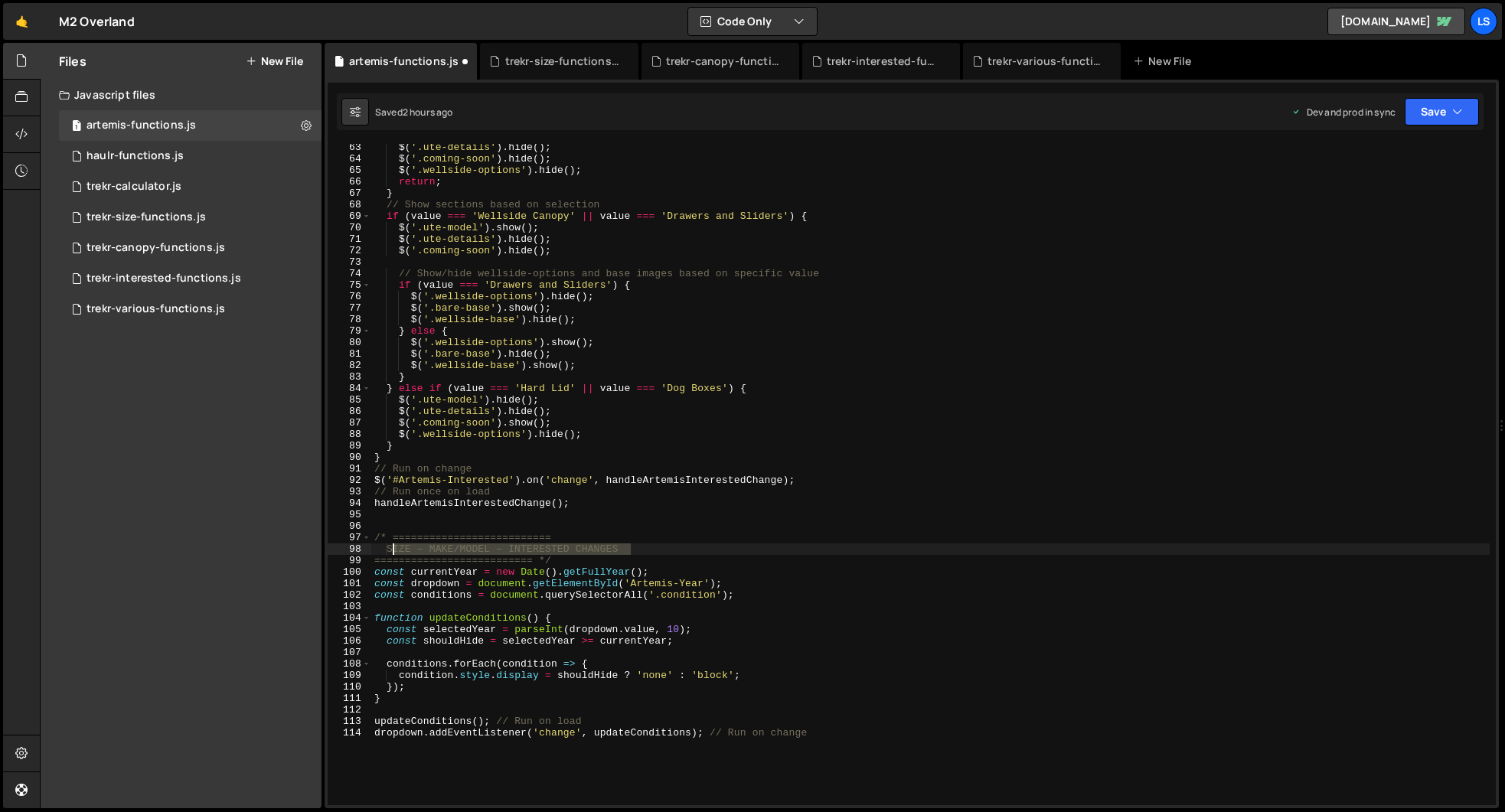
drag, startPoint x: 632, startPoint y: 552, endPoint x: 392, endPoint y: 549, distance: 240.0
click at [392, 549] on div "$ ( '.ute-details' ) . hide ( ) ; $ ( '.coming-soon' ) . hide ( ) ; $ ( '.wells…" at bounding box center [931, 484] width 1119 height 684
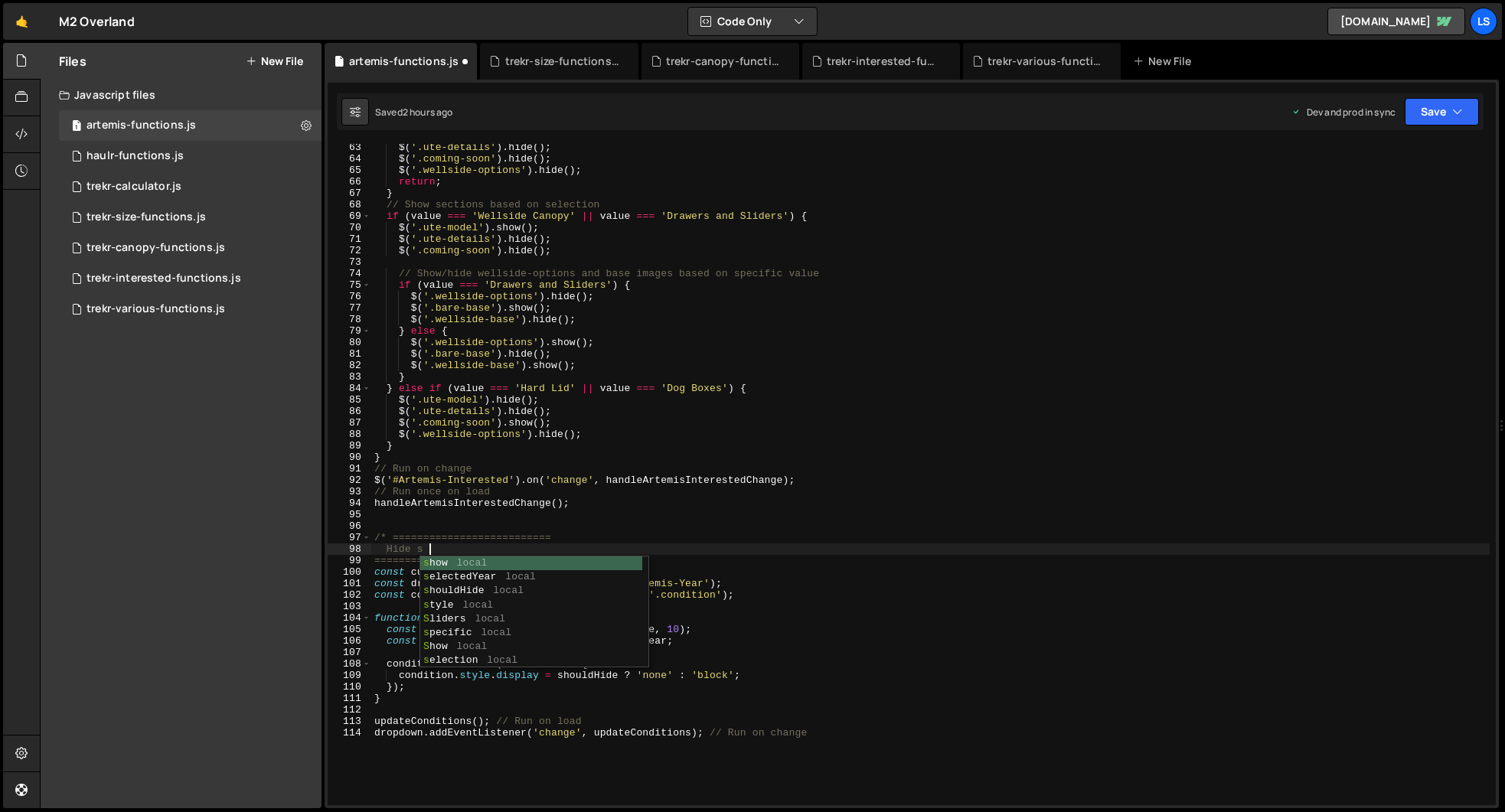
scroll to position [0, 3]
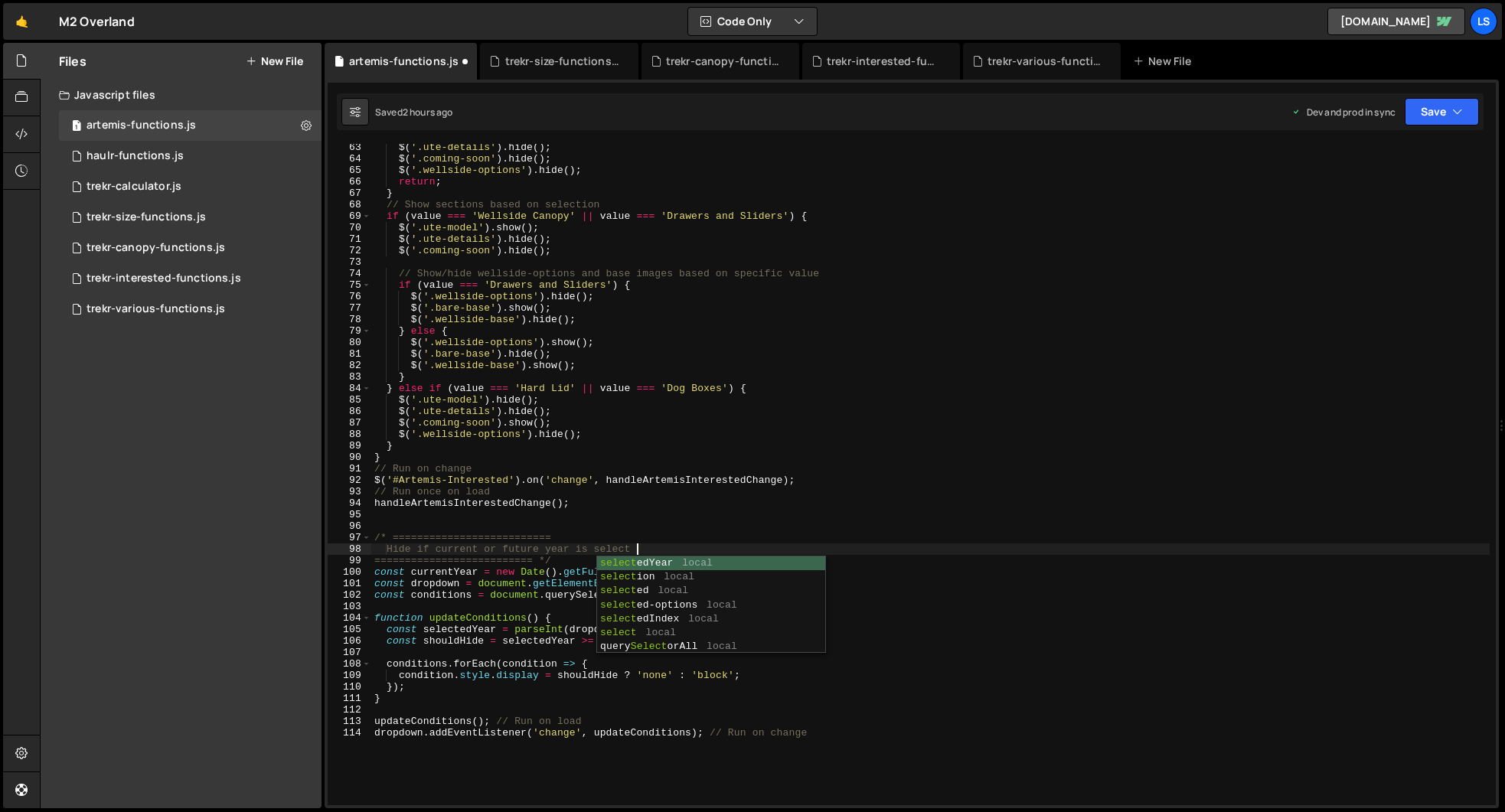
type textarea "Hide if current or future year is selected"
click at [397, 527] on div "$ ( '.ute-details' ) . hide ( ) ; $ ( '.coming-soon' ) . hide ( ) ; $ ( '.wells…" at bounding box center [931, 484] width 1119 height 684
click at [620, 761] on div "$ ( '.ute-details' ) . hide ( ) ; $ ( '.coming-soon' ) . hide ( ) ; $ ( '.wells…" at bounding box center [931, 484] width 1119 height 684
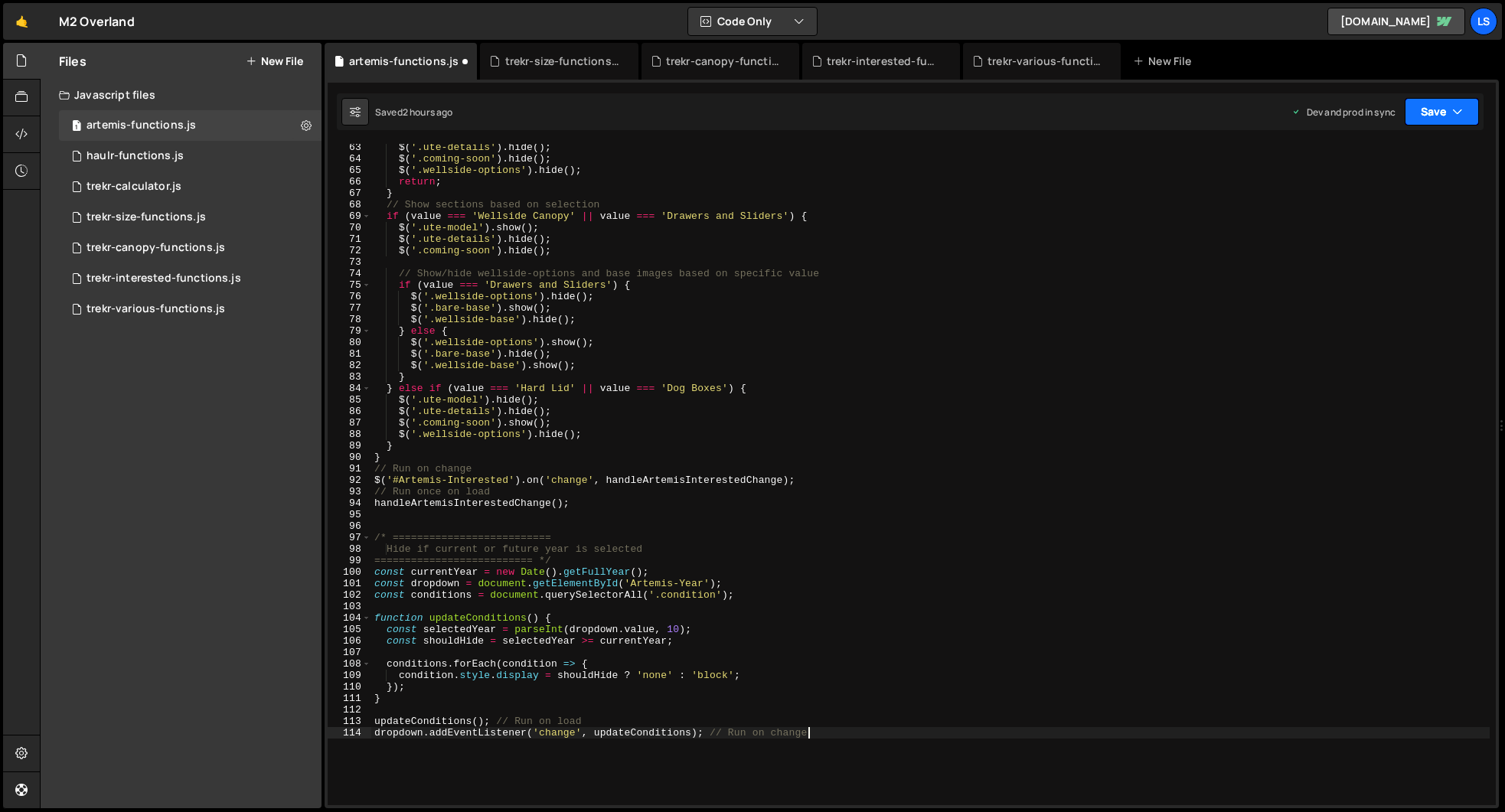
type textarea "dropdown.addEventListener('change', updateConditions); // Run on change"
click at [1432, 113] on button "Save" at bounding box center [1442, 111] width 74 height 28
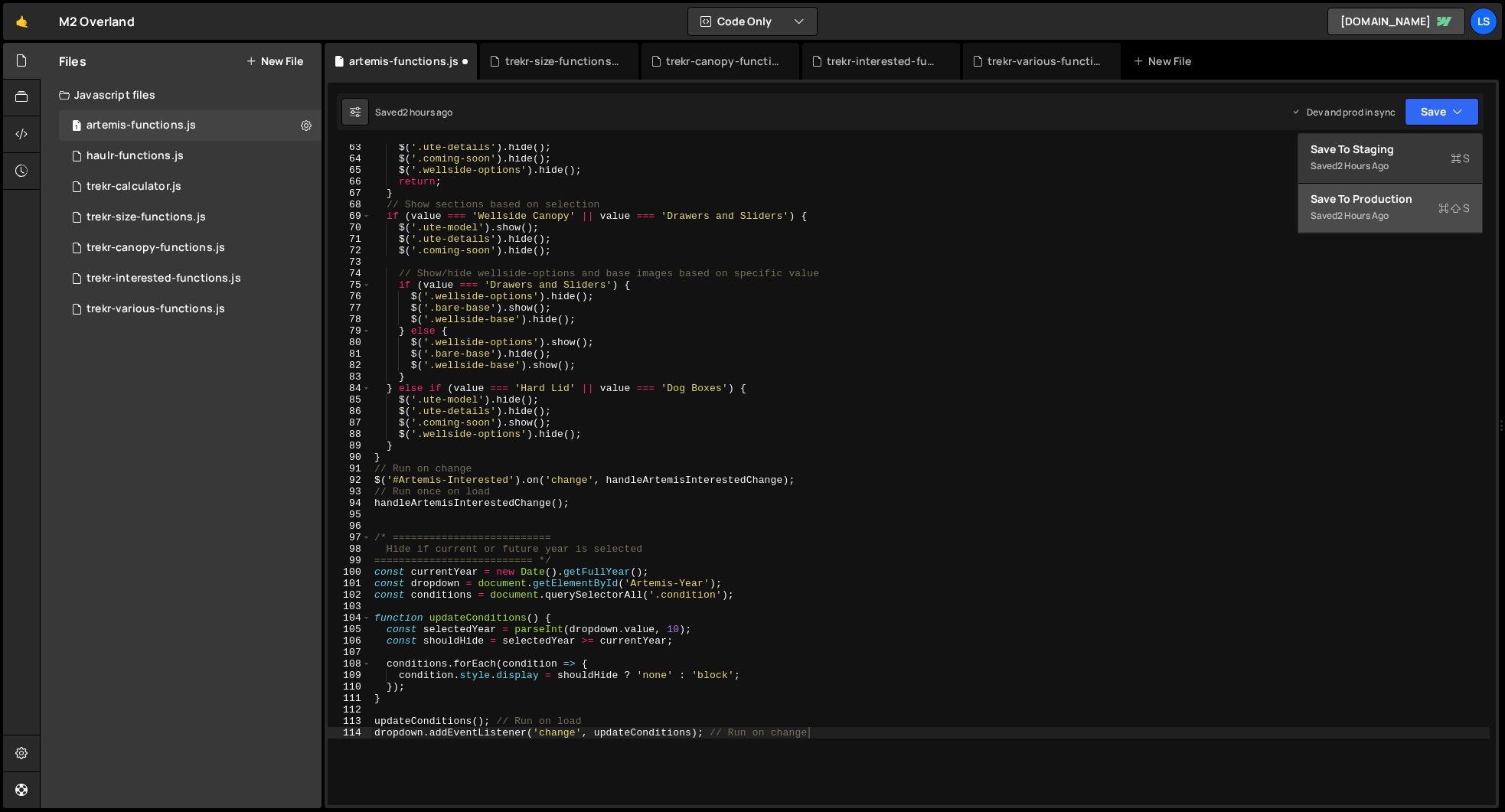
click at [1404, 211] on div "Saved 2 hours ago" at bounding box center [1390, 216] width 159 height 18
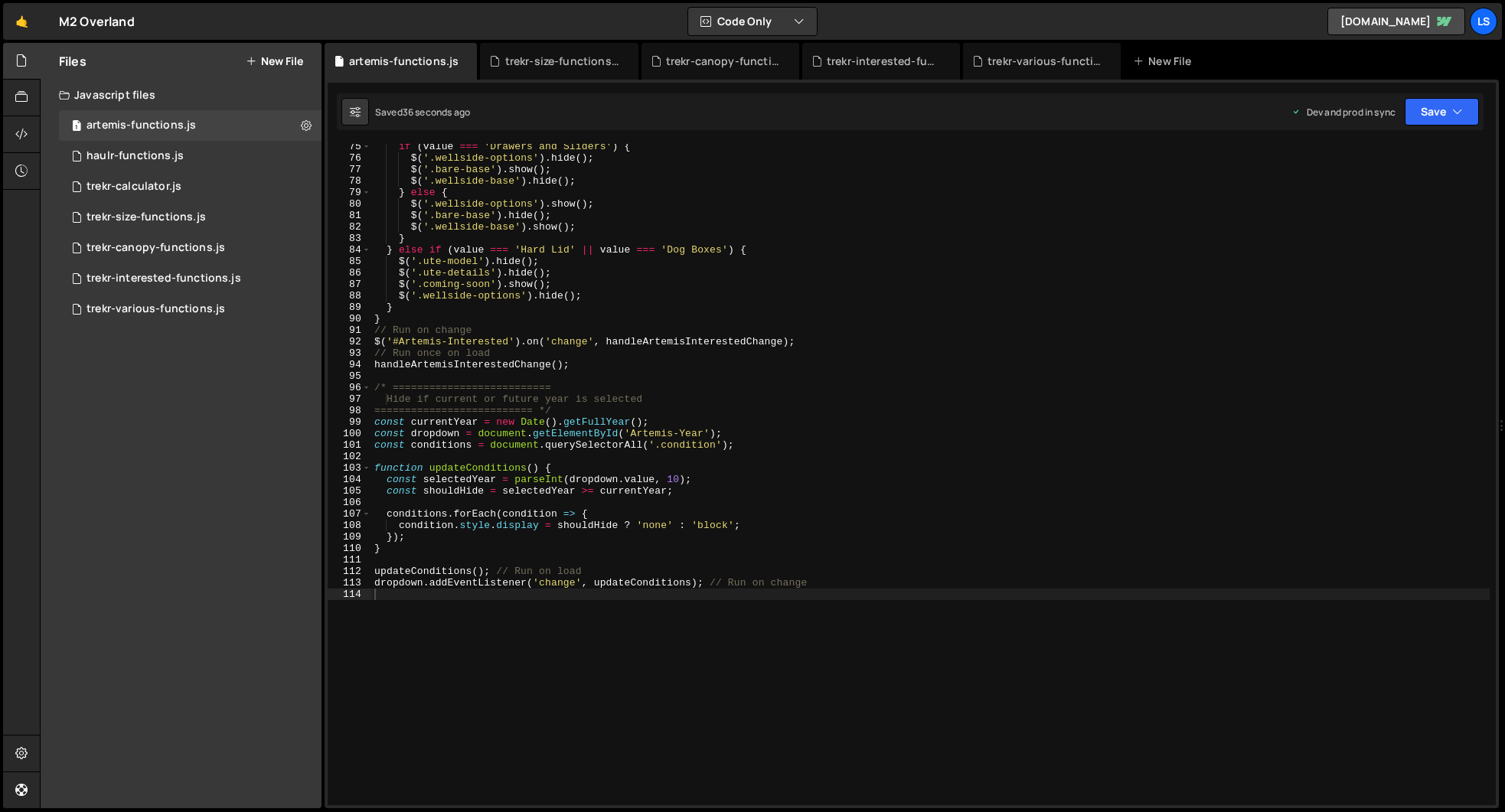
scroll to position [909, 0]
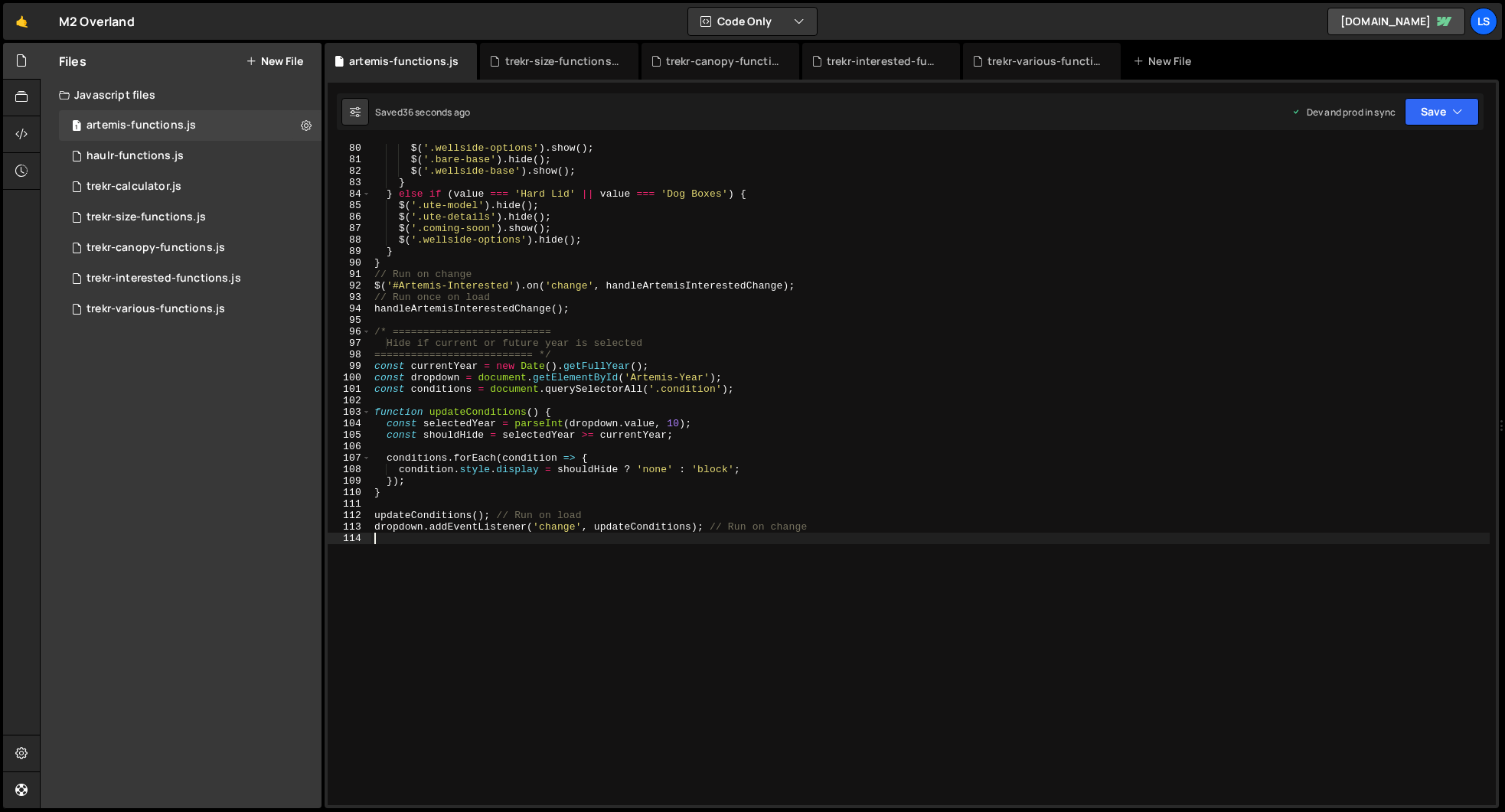
click at [535, 624] on div "$ ( '.wellside-options' ) . show ( ) ; $ ( '.bare-base' ) . hide ( ) ; $ ( '.we…" at bounding box center [931, 485] width 1119 height 684
paste textarea "dropdown.addEventListener('change', updateConditions); // Run on change"
type textarea "dropdown.addEventListener('change', updateConditions); // Run on change"
paste textarea "});"
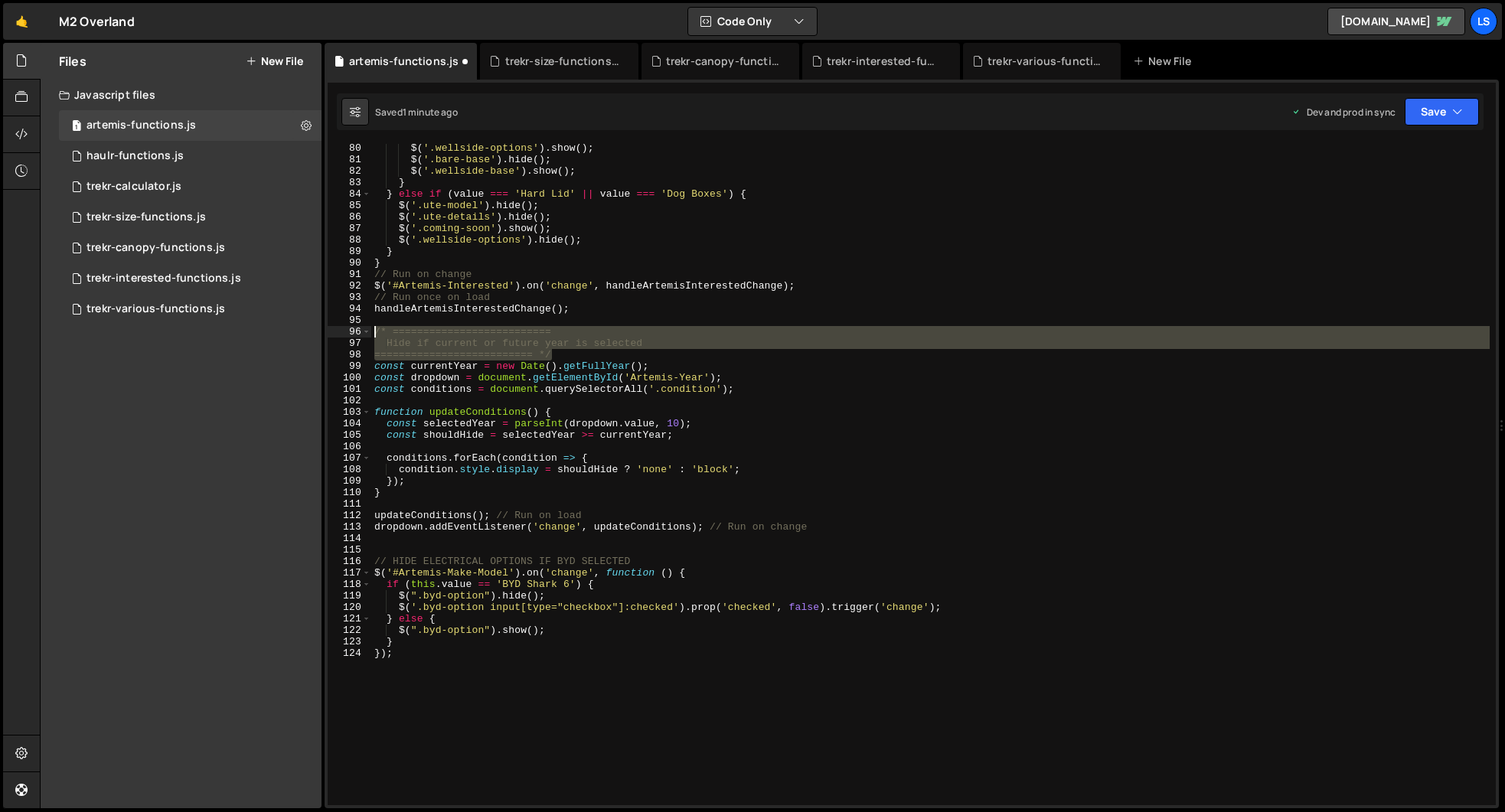
drag, startPoint x: 559, startPoint y: 353, endPoint x: 341, endPoint y: 334, distance: 218.8
click at [341, 334] on div "}); 80 81 82 83 84 85 86 87 88 89 90 91 92 93 94 95 96 97 98 99 100 101 102 103…" at bounding box center [911, 474] width 1168 height 661
type textarea "/* ========================== Hide if current or future year is selected"
click at [419, 549] on div "$ ( '.wellside-options' ) . show ( ) ; $ ( '.bare-base' ) . hide ( ) ; $ ( '.we…" at bounding box center [931, 482] width 1119 height 684
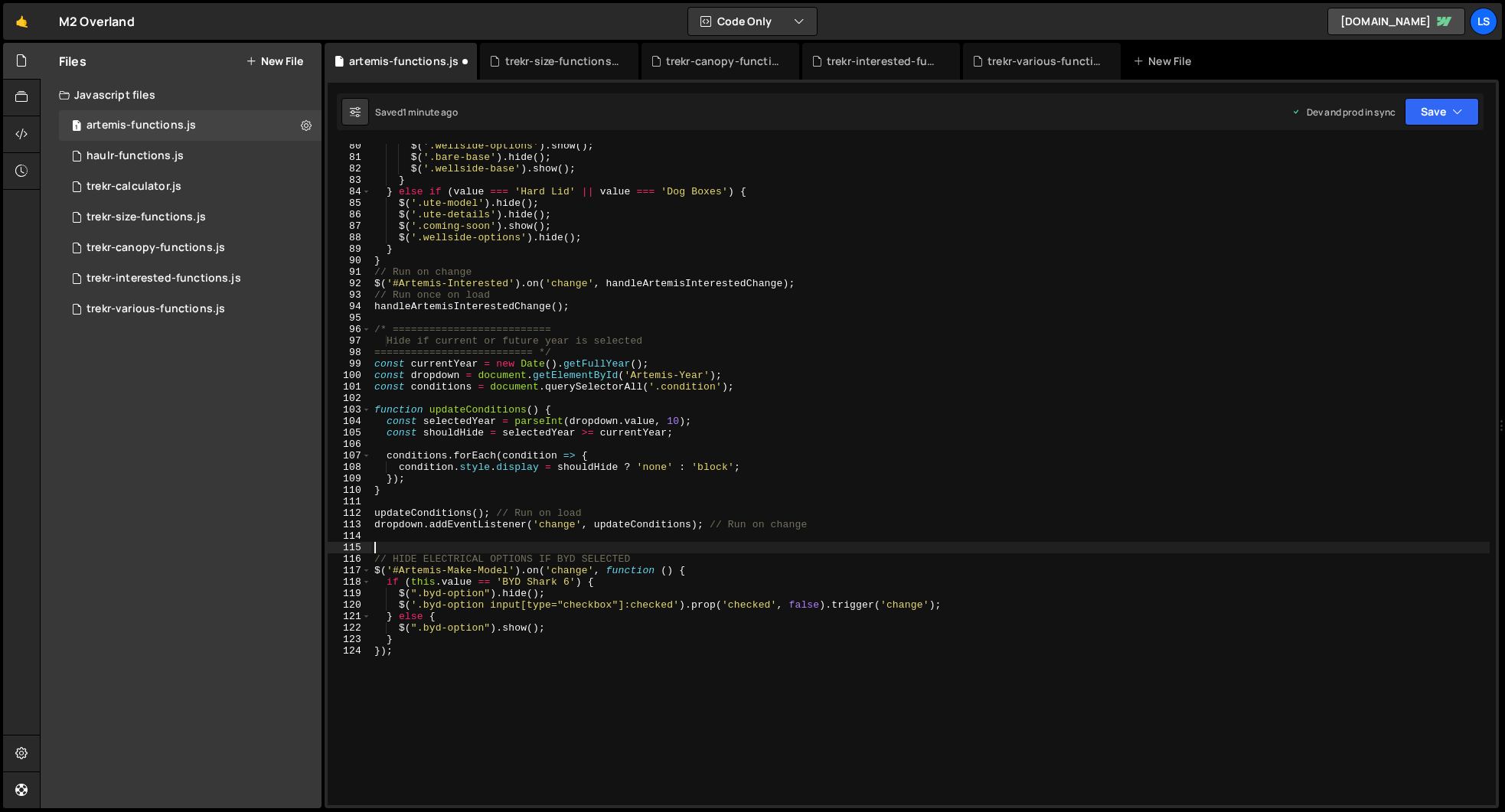
paste textarea "========================== */"
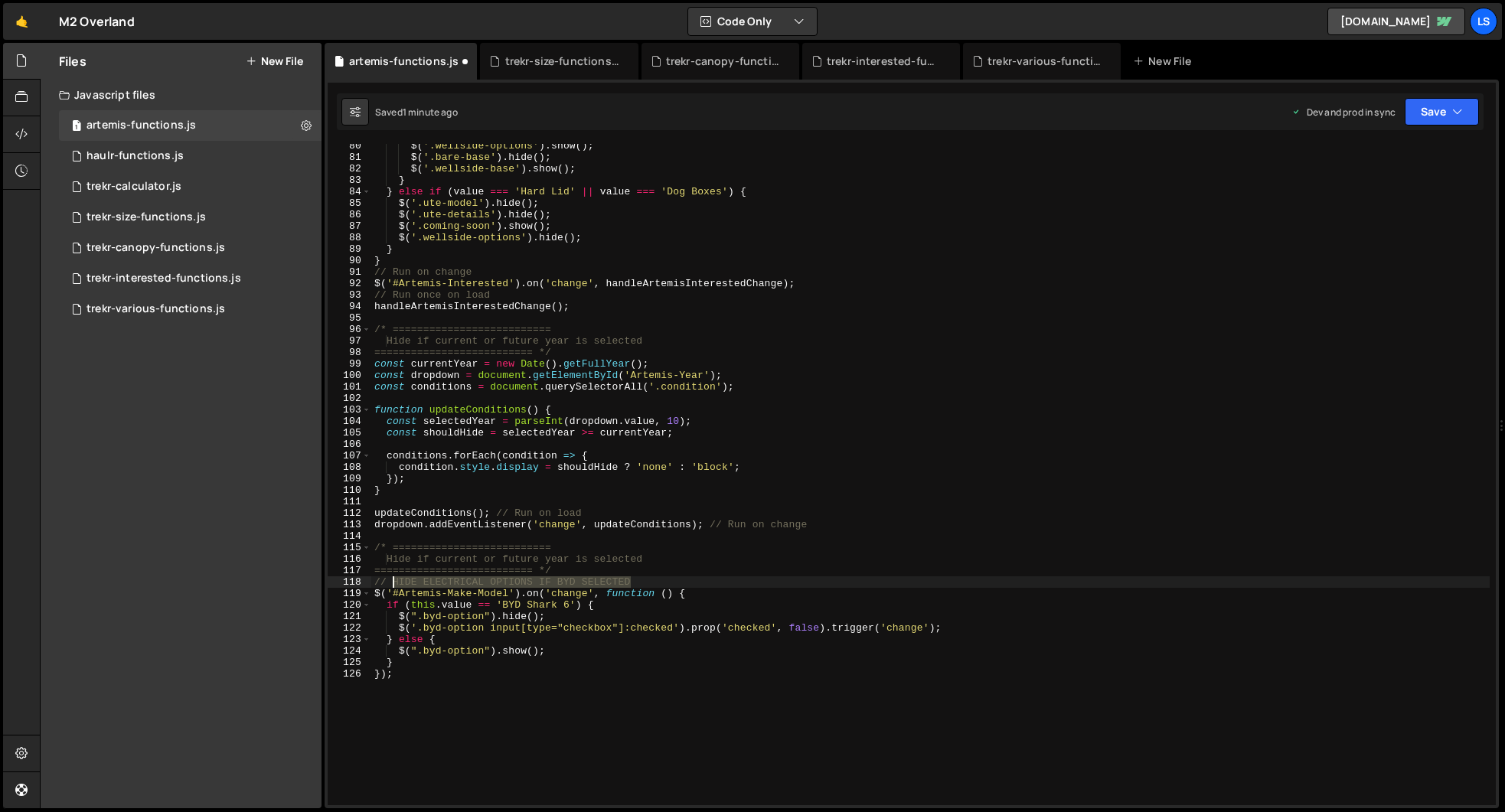
drag, startPoint x: 619, startPoint y: 582, endPoint x: 393, endPoint y: 587, distance: 226.1
click at [393, 587] on div "$ ( '.wellside-options' ) . show ( ) ; $ ( '.bare-base' ) . hide ( ) ; $ ( '.we…" at bounding box center [931, 482] width 1119 height 684
drag, startPoint x: 651, startPoint y: 559, endPoint x: 393, endPoint y: 561, distance: 258.0
click at [393, 561] on div "$ ( '.wellside-options' ) . show ( ) ; $ ( '.bare-base' ) . hide ( ) ; $ ( '.we…" at bounding box center [931, 482] width 1119 height 684
paste textarea "IDE ELECTRICAL OPTIONS IF BYD SELECTED"
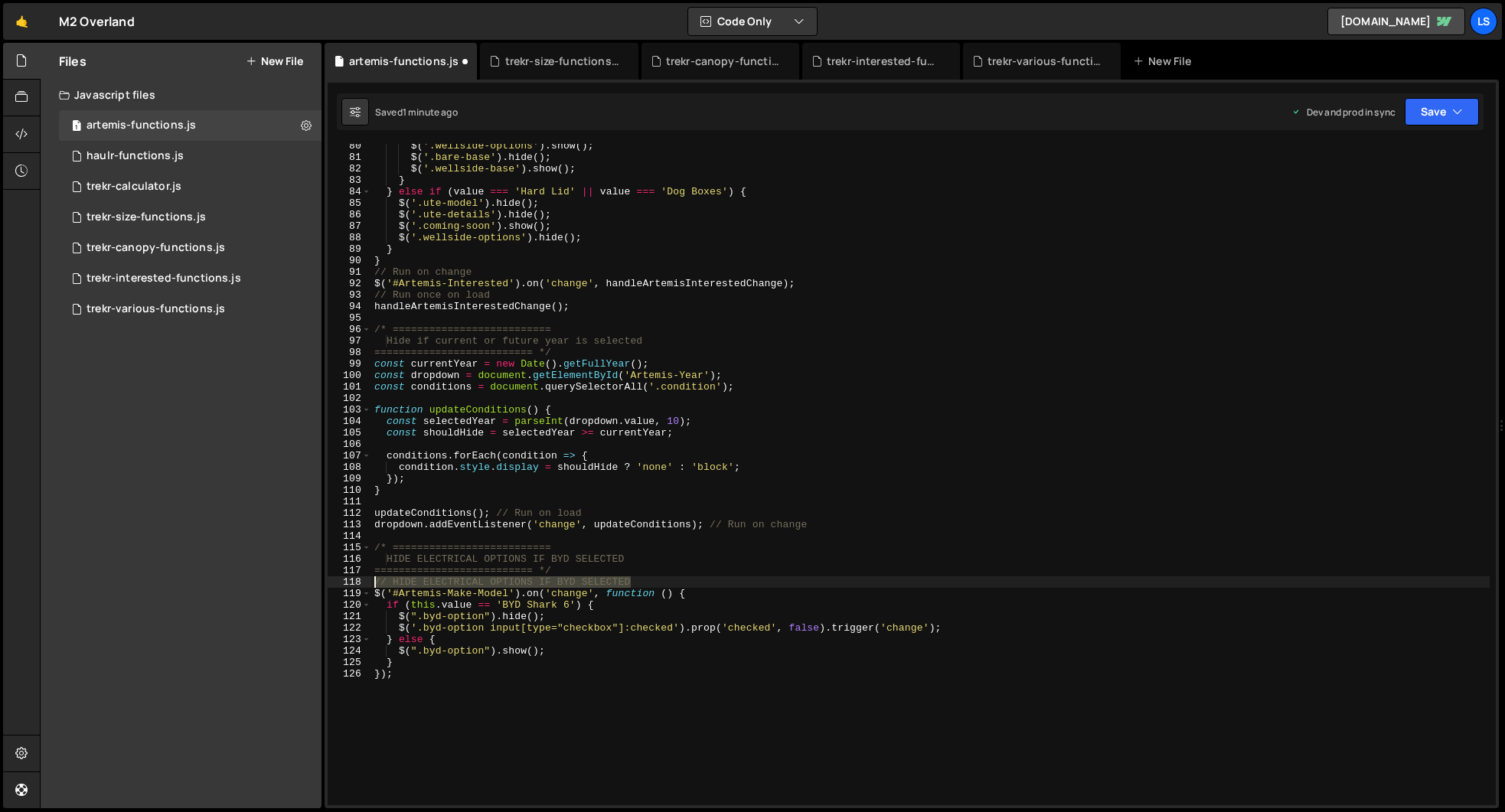
drag, startPoint x: 653, startPoint y: 583, endPoint x: 350, endPoint y: 577, distance: 303.1
click at [350, 577] on div "HIDE ELECTRICAL OPTIONS IF BYD SELECTED 80 81 82 83 84 85 86 87 88 89 90 91 92 …" at bounding box center [911, 474] width 1168 height 661
type textarea "// HIDE ELECTRICAL OPTIONS IF BYD SELECTED"
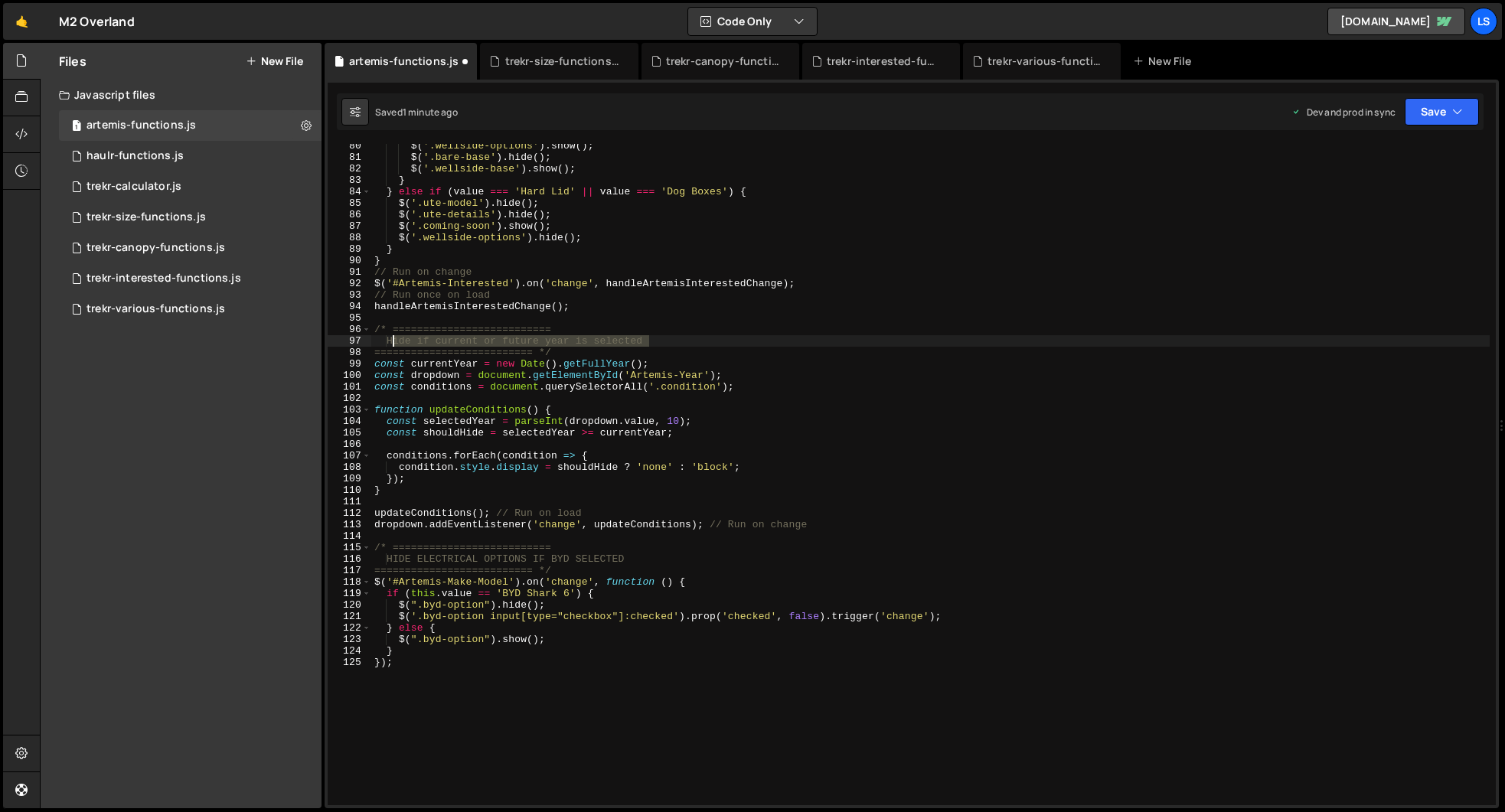
drag, startPoint x: 653, startPoint y: 339, endPoint x: 392, endPoint y: 343, distance: 261.0
click at [392, 343] on div "$ ( '.wellside-options' ) . show ( ) ; $ ( '.bare-base' ) . hide ( ) ; $ ( '.we…" at bounding box center [931, 482] width 1119 height 684
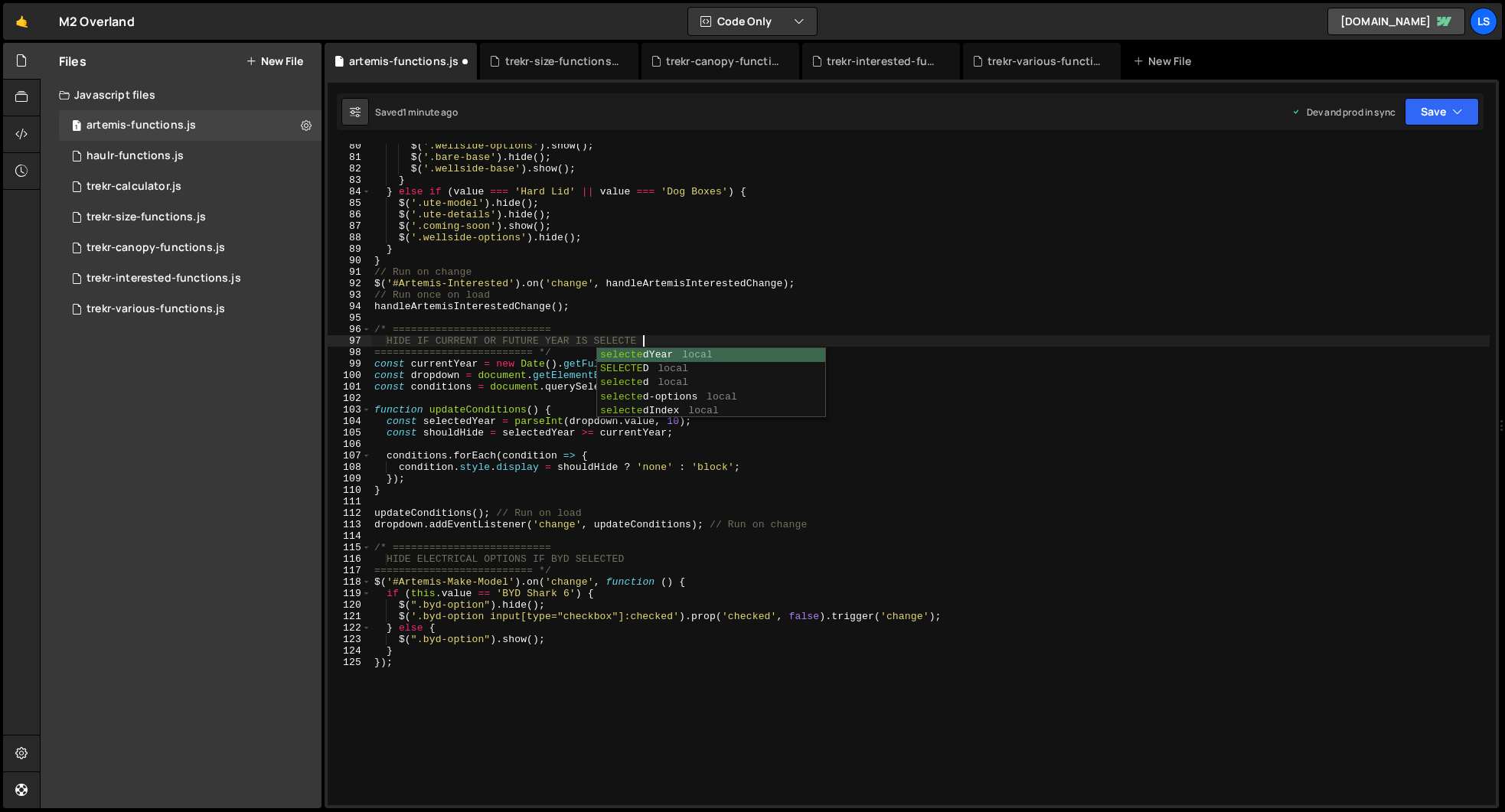
scroll to position [0, 20]
drag, startPoint x: 431, startPoint y: 345, endPoint x: 457, endPoint y: 345, distance: 26.0
click at [431, 345] on div "$ ( '.wellside-options' ) . show ( ) ; $ ( '.bare-base' ) . hide ( ) ; $ ( '.we…" at bounding box center [931, 482] width 1119 height 684
type textarea "HIDE IF CURRENT OR FUTURE YEAR IS SELECTED"
click at [1450, 106] on button "Save" at bounding box center [1442, 111] width 74 height 28
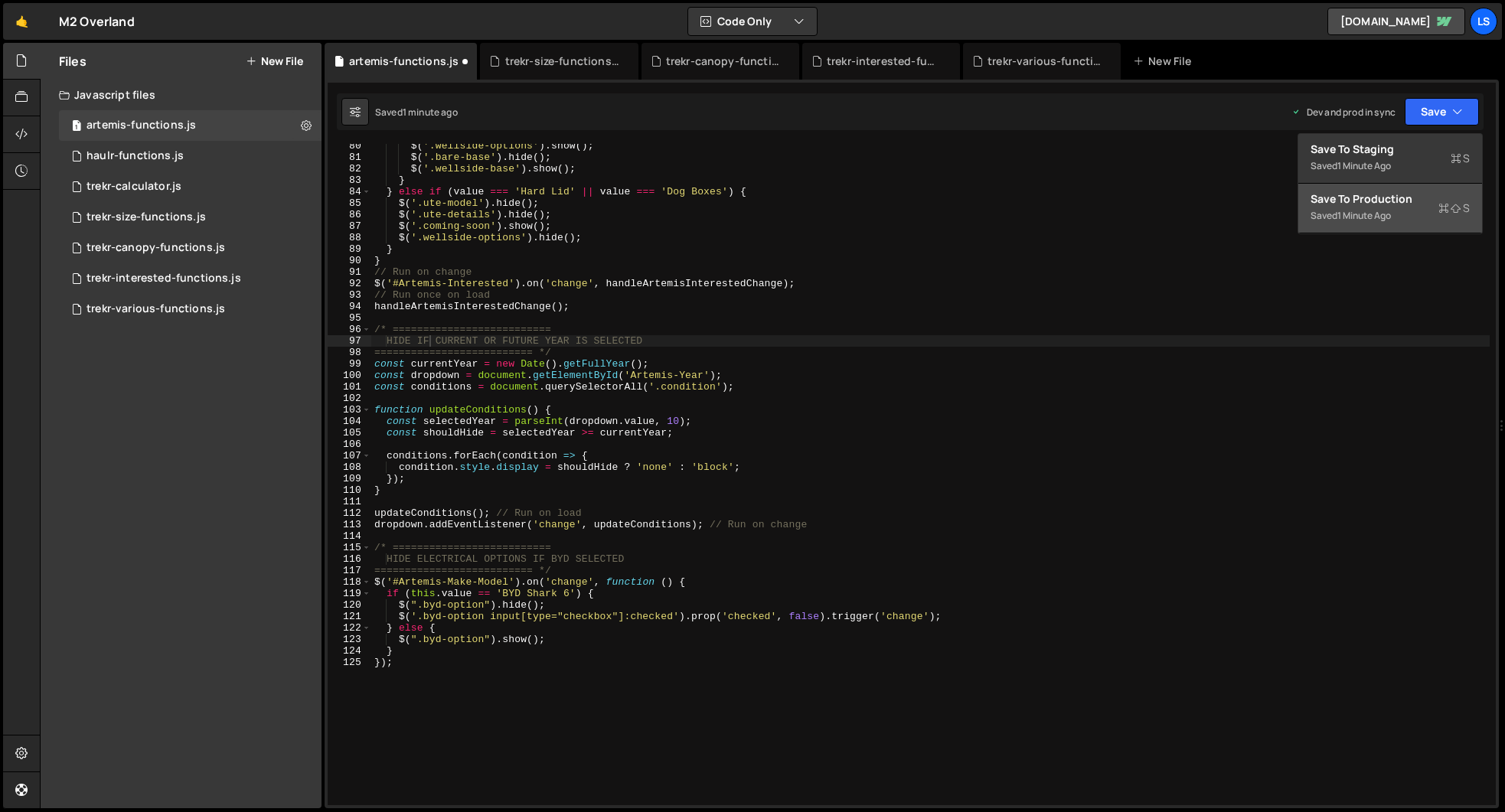
click at [1406, 205] on div "Save to Production S" at bounding box center [1390, 199] width 159 height 15
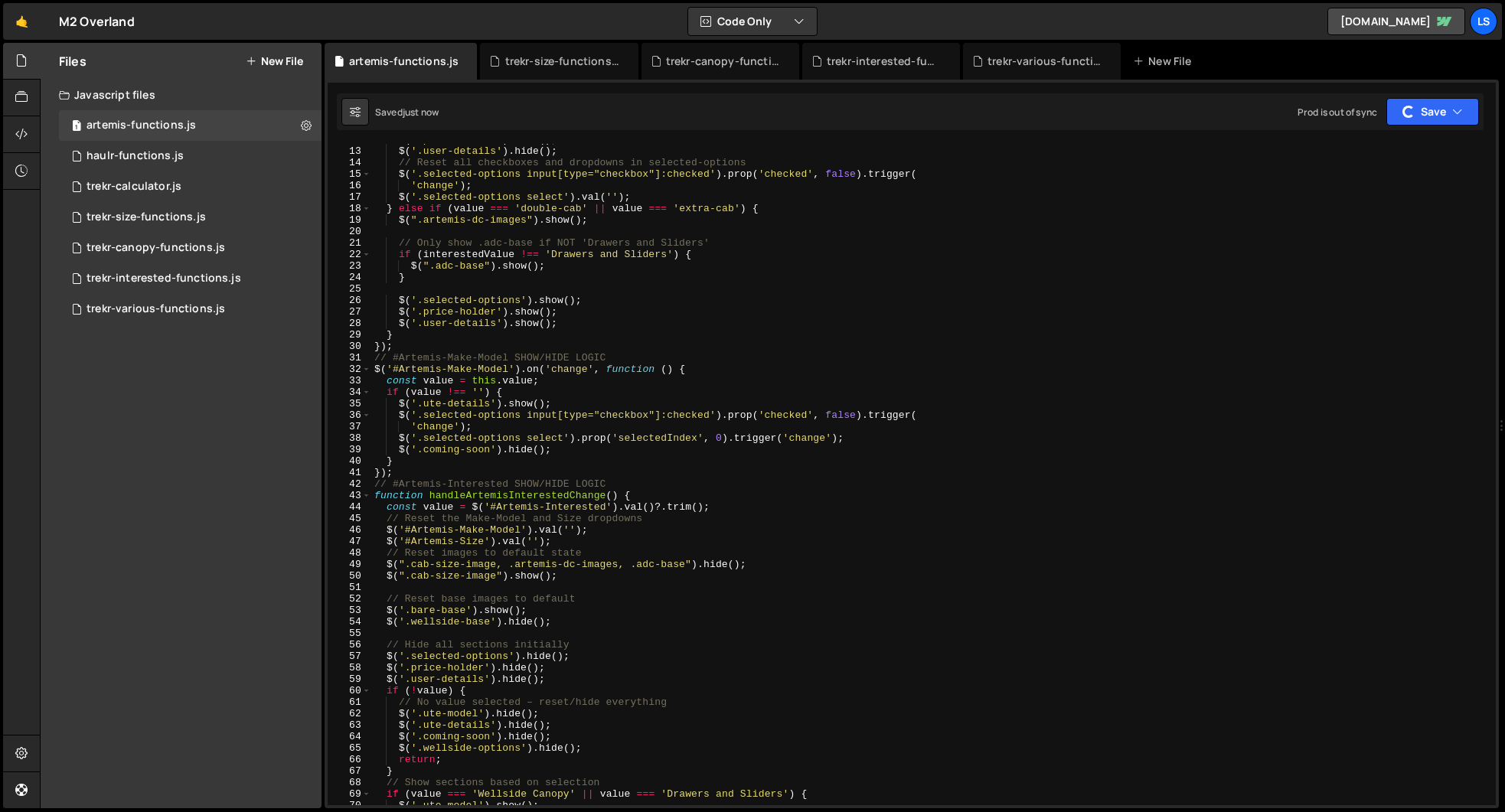
scroll to position [0, 0]
